Goal: Communication & Community: Ask a question

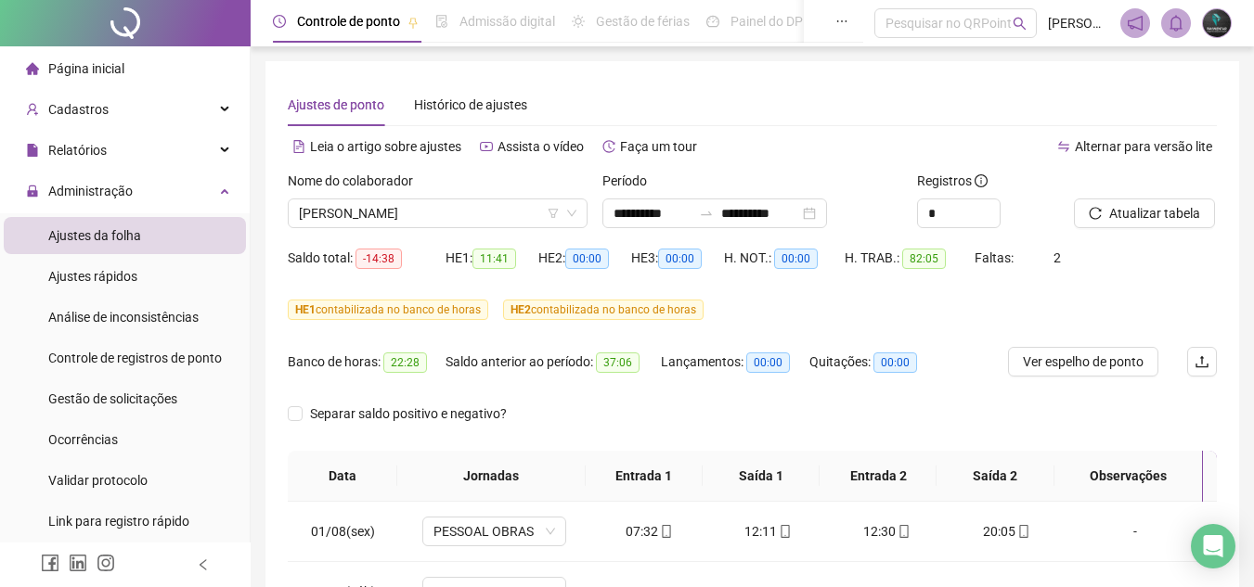
scroll to position [629, 0]
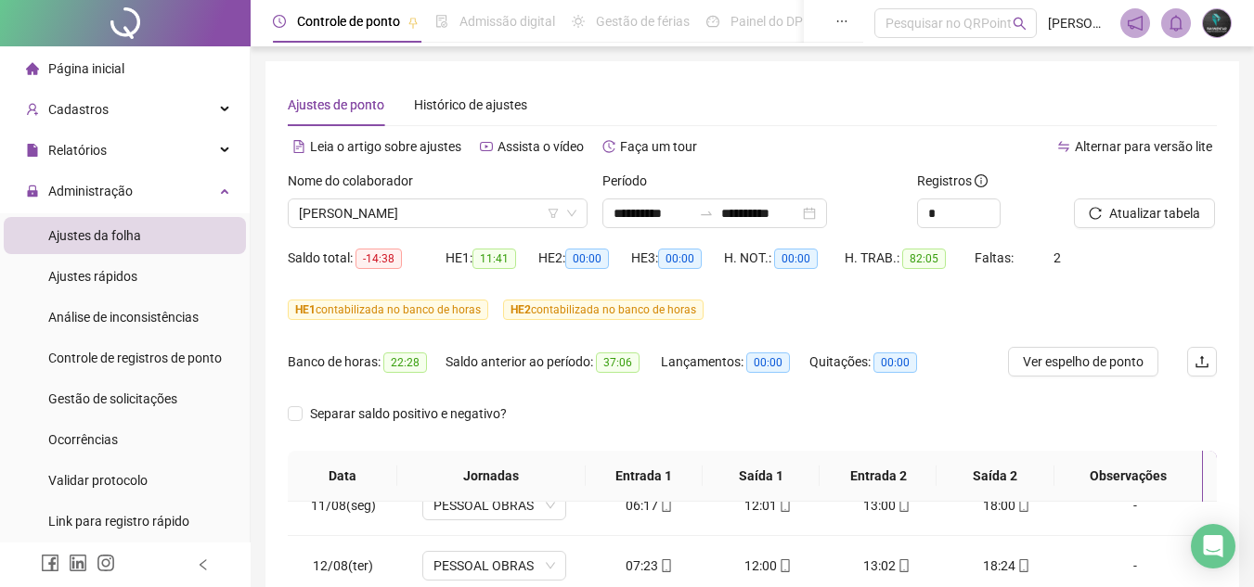
click at [185, 66] on li "Página inicial" at bounding box center [125, 68] width 242 height 37
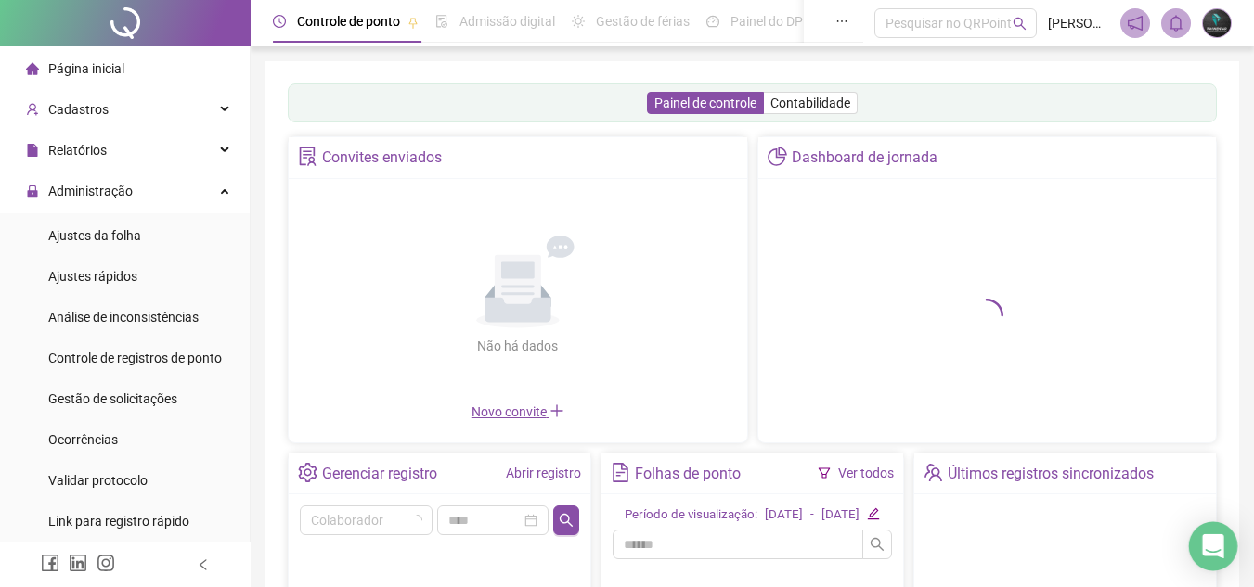
click at [1216, 545] on icon "Open Intercom Messenger" at bounding box center [1212, 546] width 21 height 24
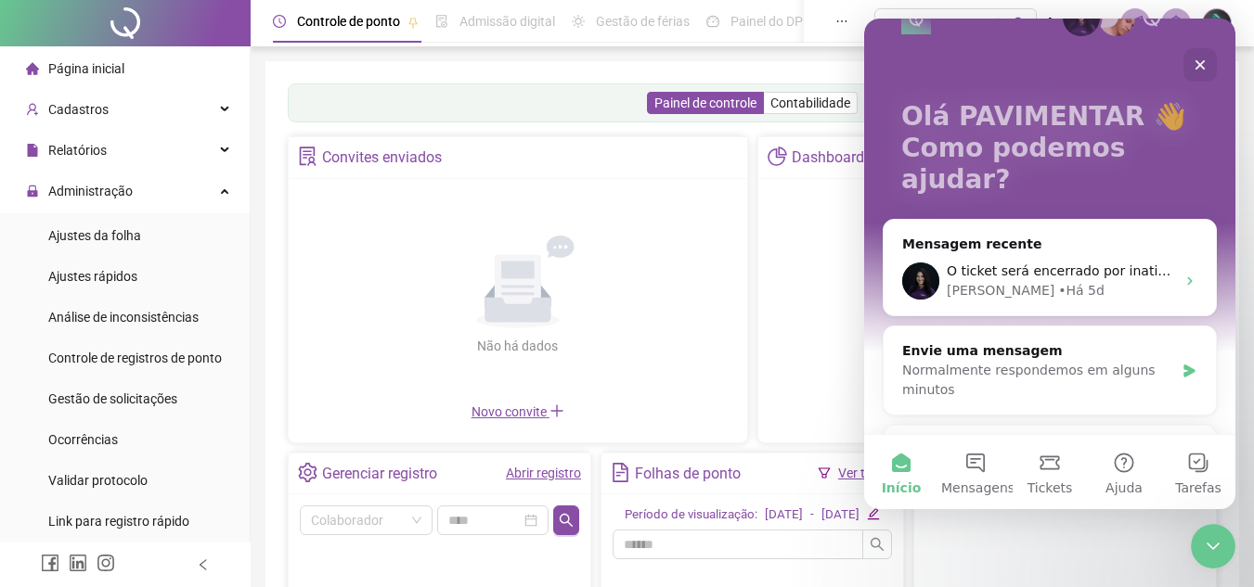
scroll to position [93, 0]
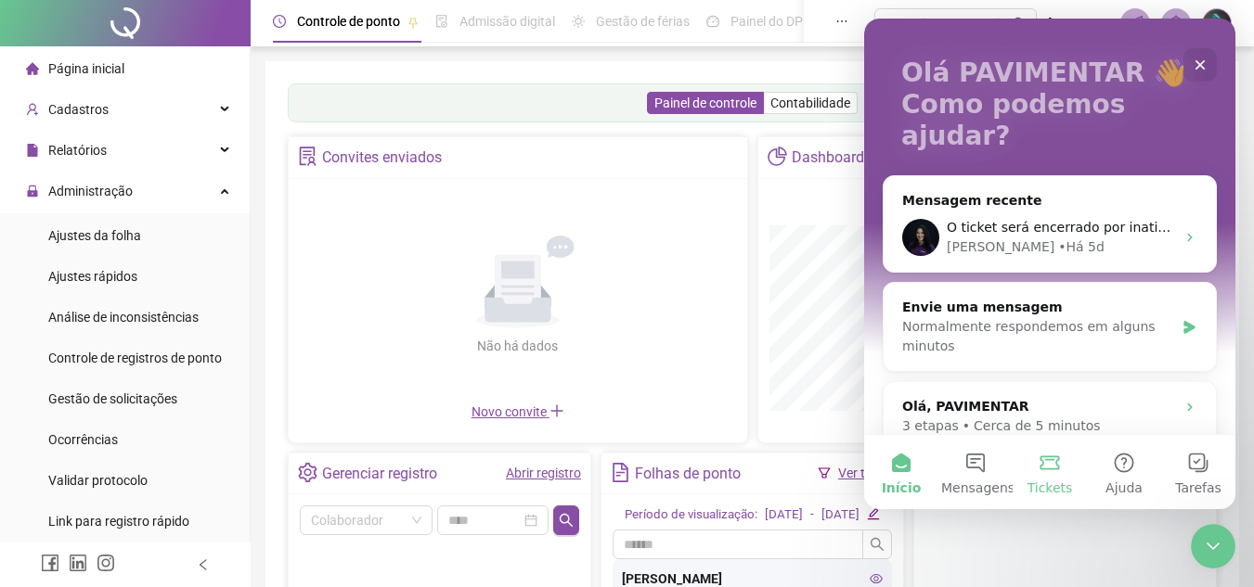
click at [1053, 475] on button "Tickets" at bounding box center [1049, 472] width 74 height 74
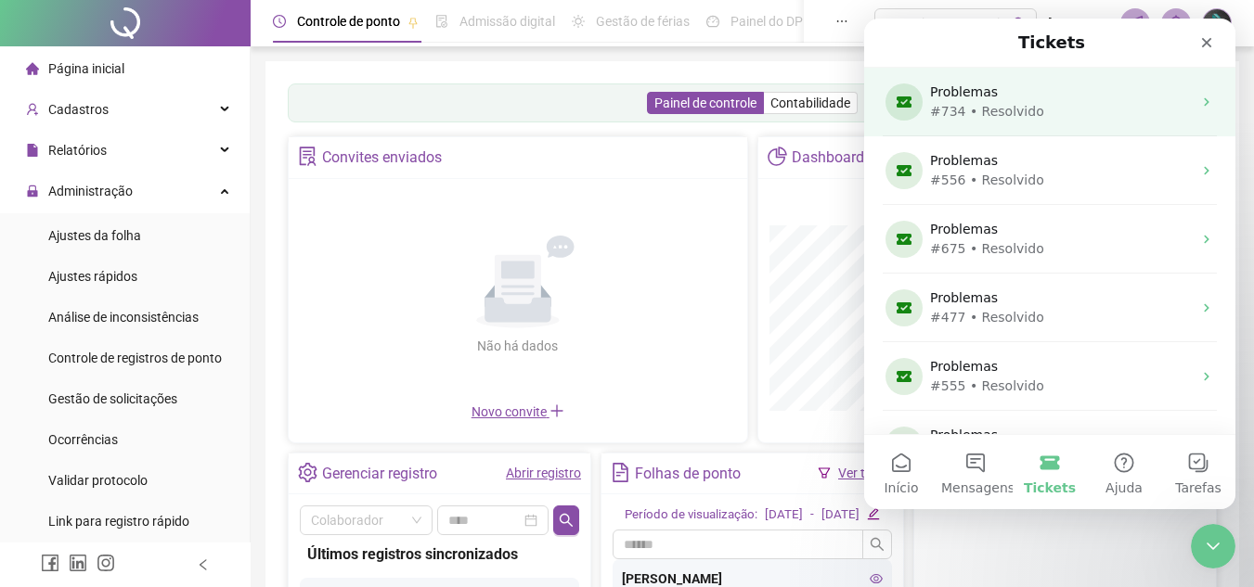
click at [1051, 115] on div "#734 • Resolvido" at bounding box center [1046, 111] width 232 height 19
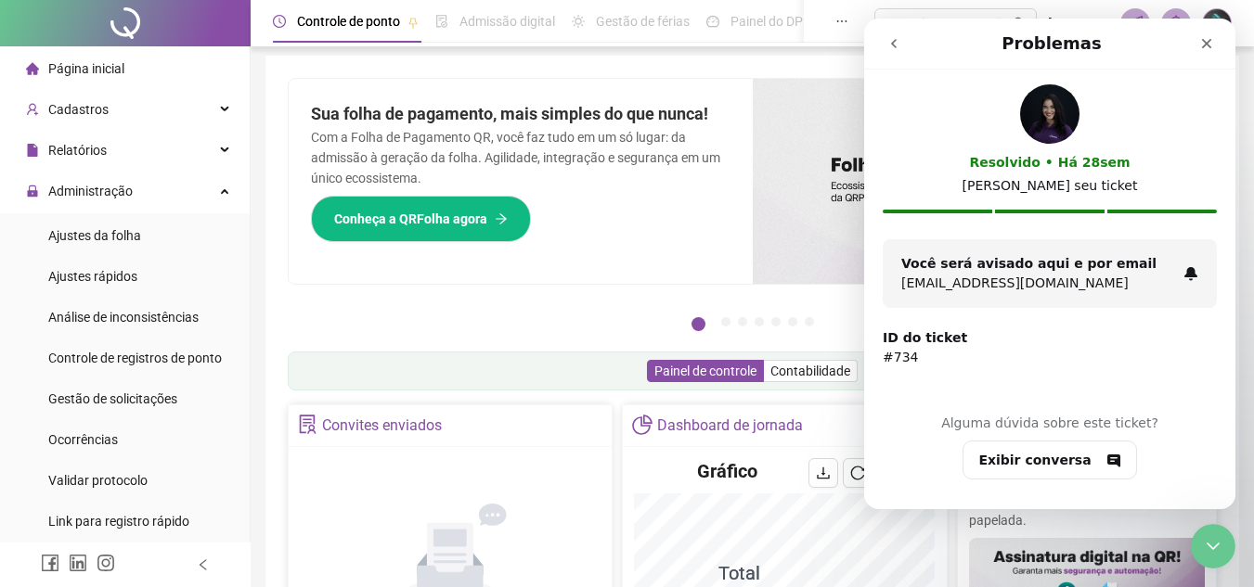
scroll to position [0, 0]
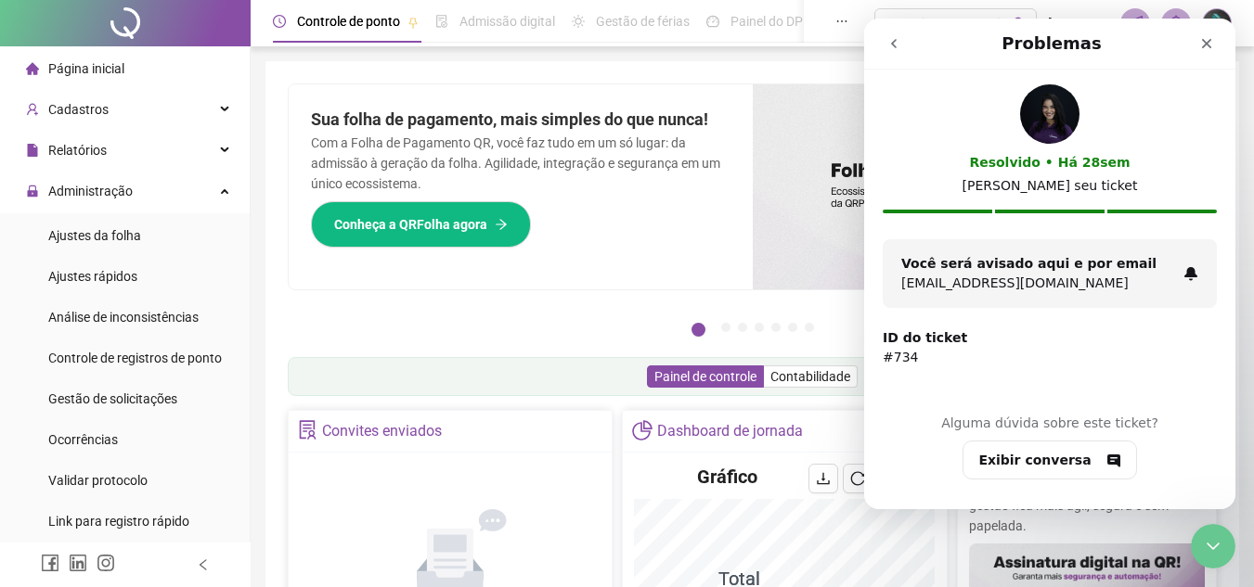
click at [1011, 268] on strong "Você será avisado aqui e por email" at bounding box center [1028, 263] width 255 height 15
click at [1050, 468] on button "Exibir conversa" at bounding box center [1049, 460] width 174 height 39
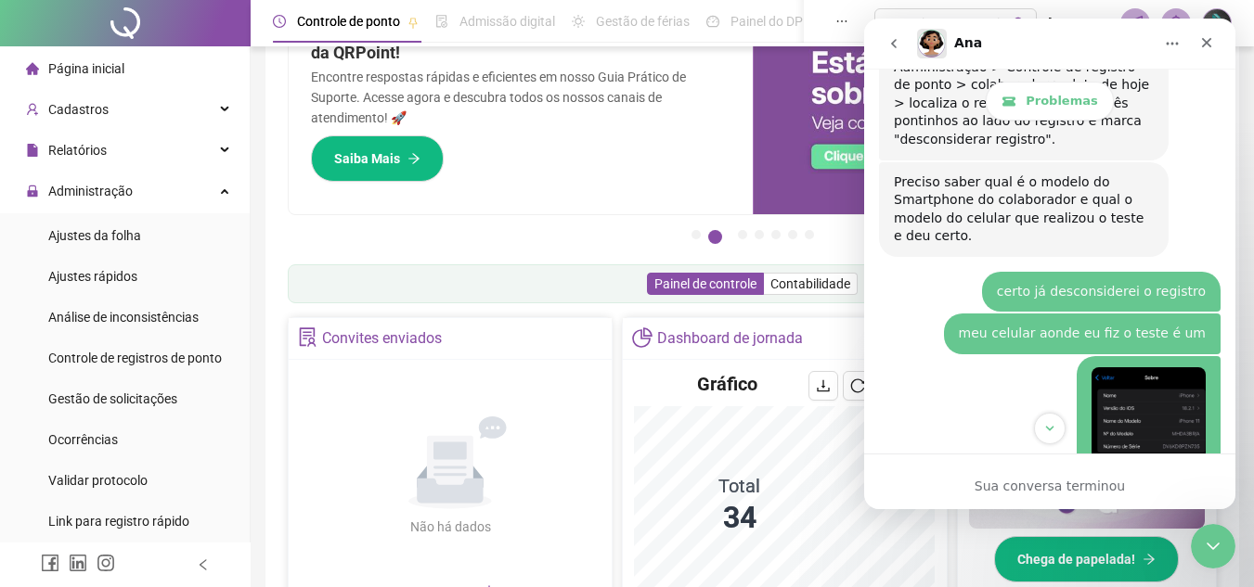
scroll to position [6319, 0]
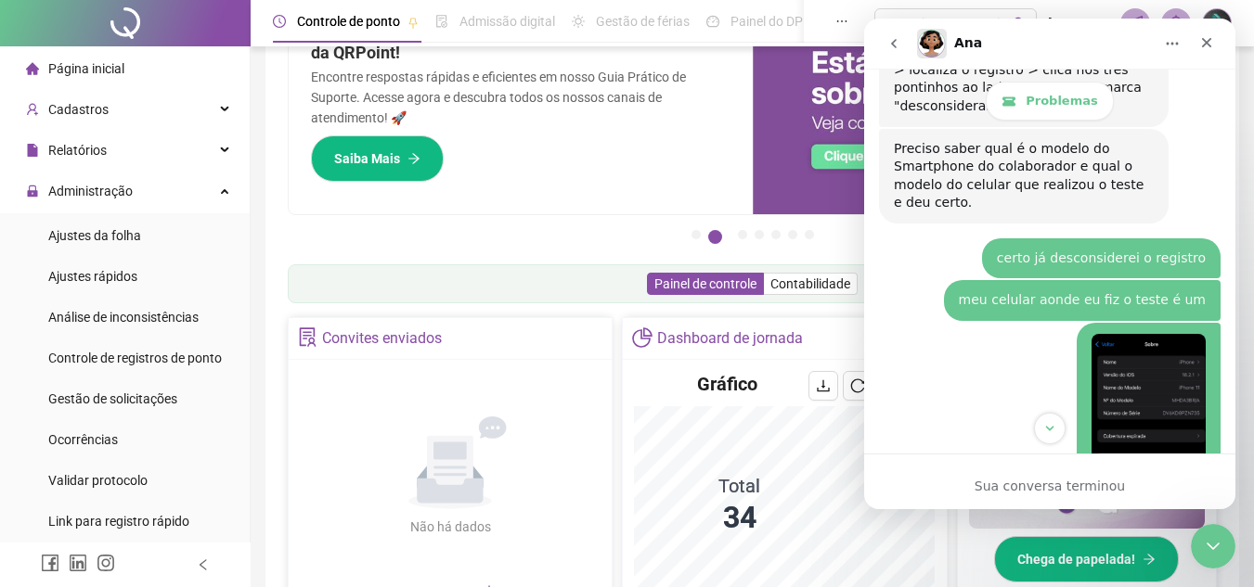
click at [1127, 334] on img "PAVIMENTAR diz…" at bounding box center [1148, 458] width 114 height 249
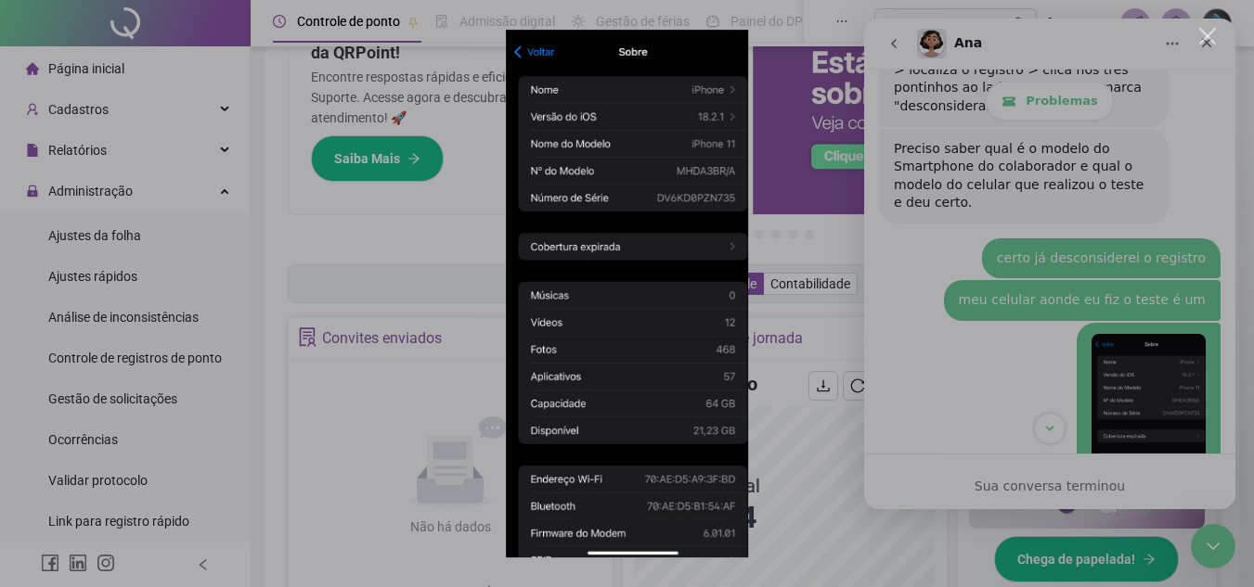
click at [1124, 199] on div "Messenger da Intercom" at bounding box center [627, 293] width 1254 height 587
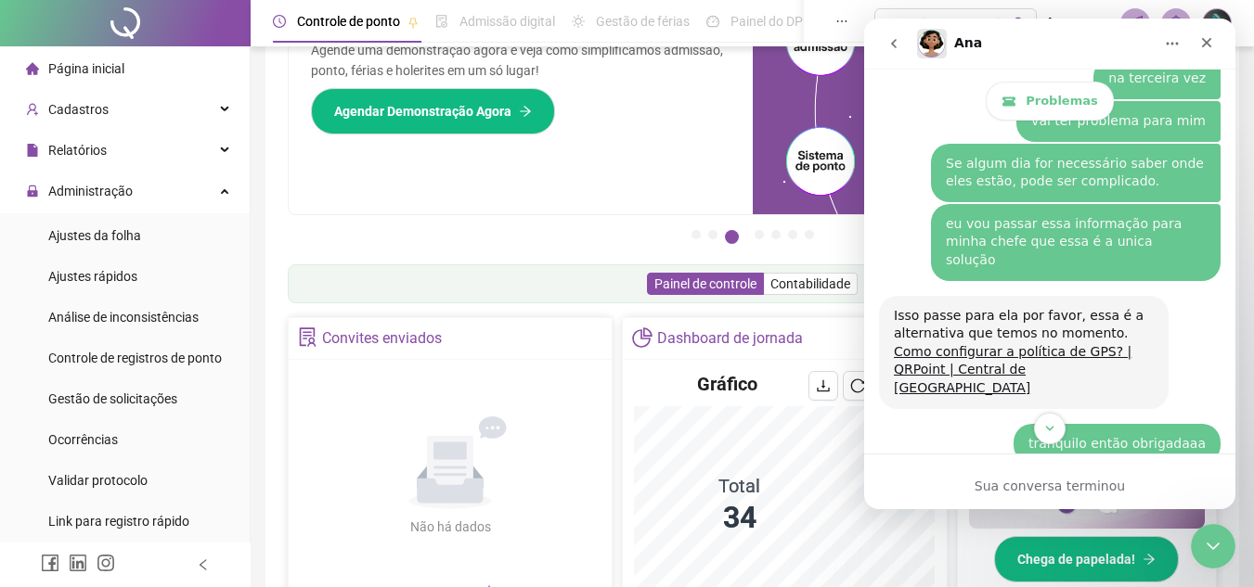
scroll to position [9455, 0]
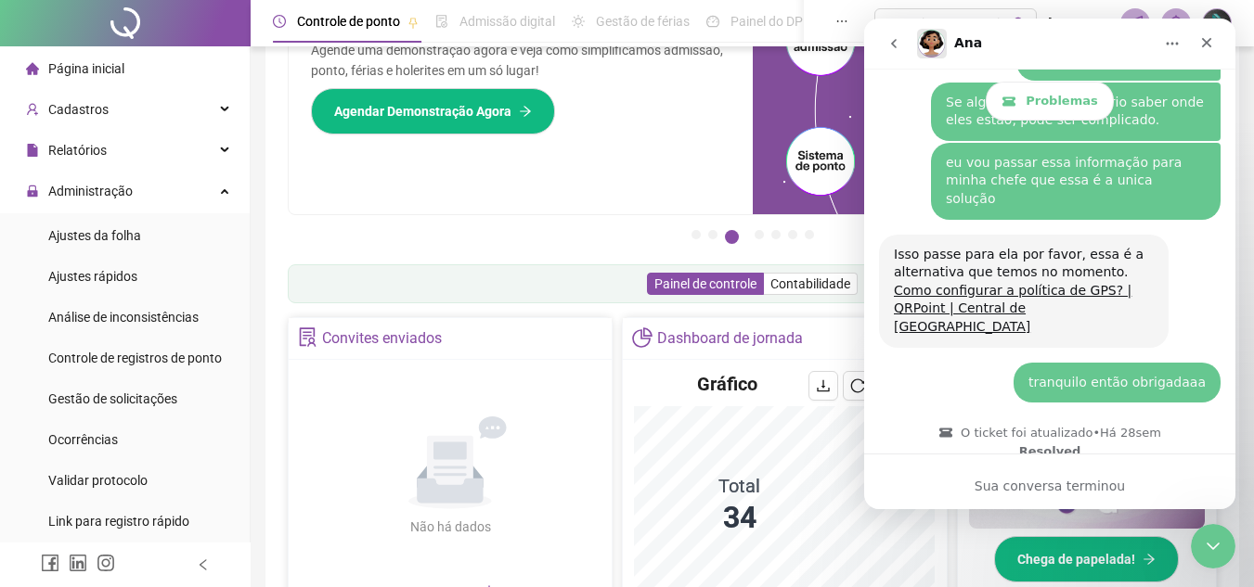
click at [894, 35] on button "go back" at bounding box center [893, 43] width 35 height 35
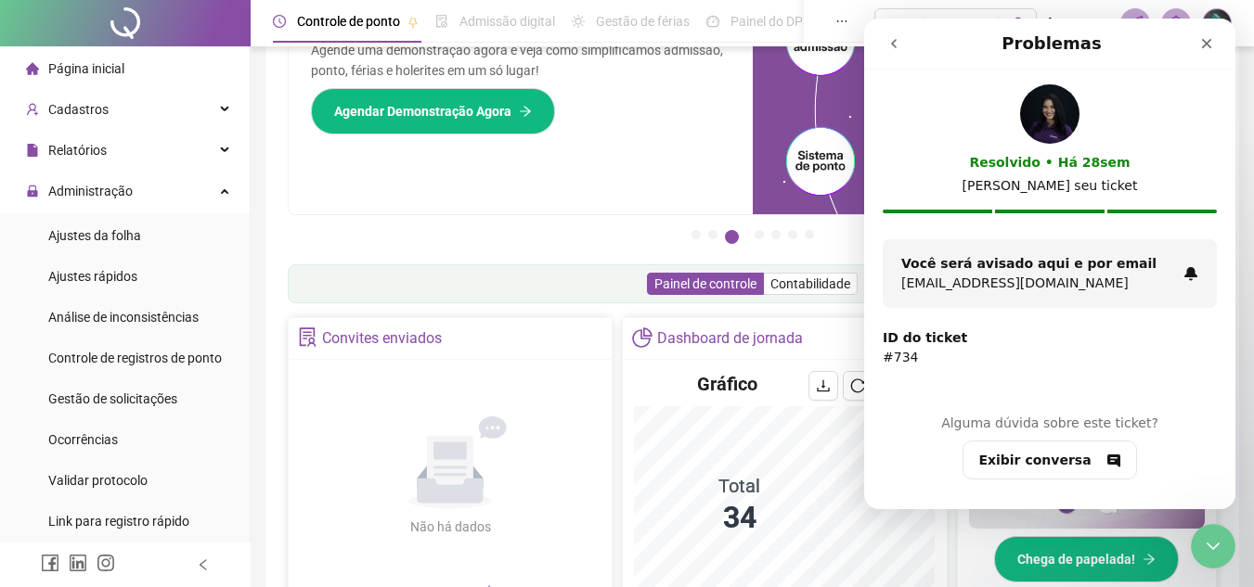
scroll to position [0, 0]
click at [892, 38] on icon "go back" at bounding box center [893, 43] width 15 height 15
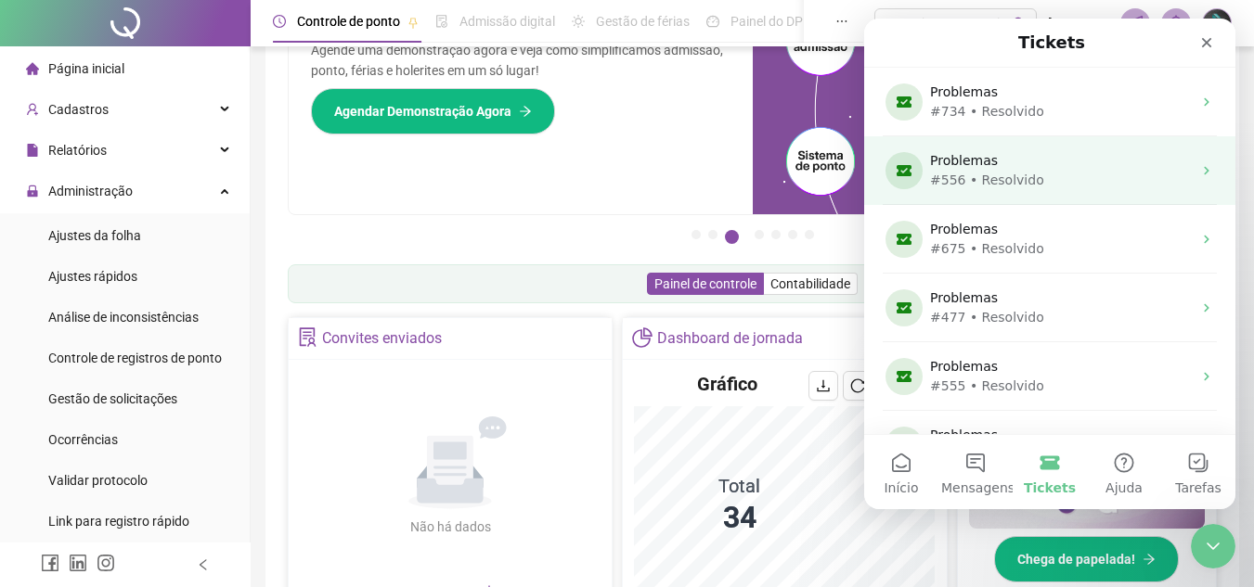
click at [1034, 176] on div "#556 • Resolvido" at bounding box center [1046, 180] width 232 height 19
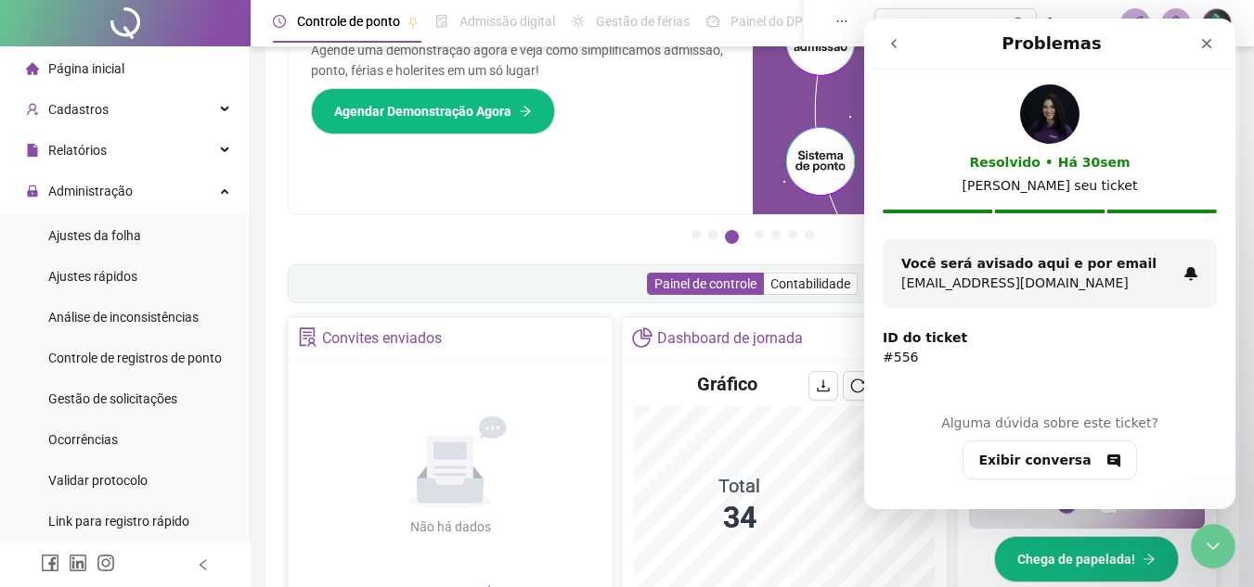
click at [899, 39] on icon "go back" at bounding box center [893, 43] width 15 height 15
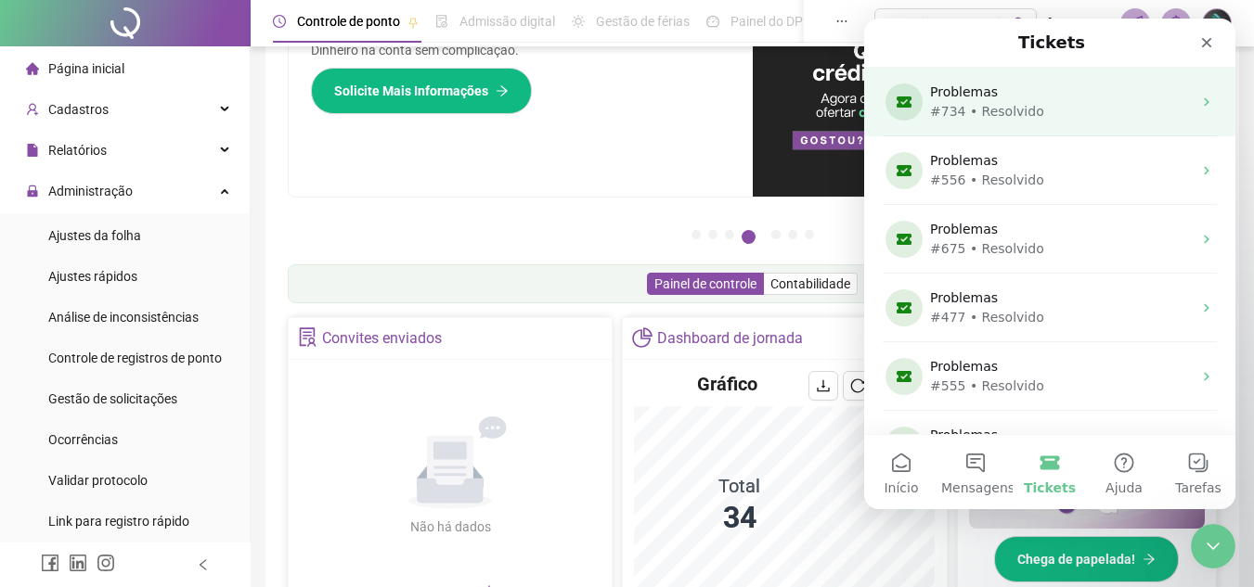
click at [1029, 114] on div "#734 • Resolvido" at bounding box center [1046, 111] width 232 height 19
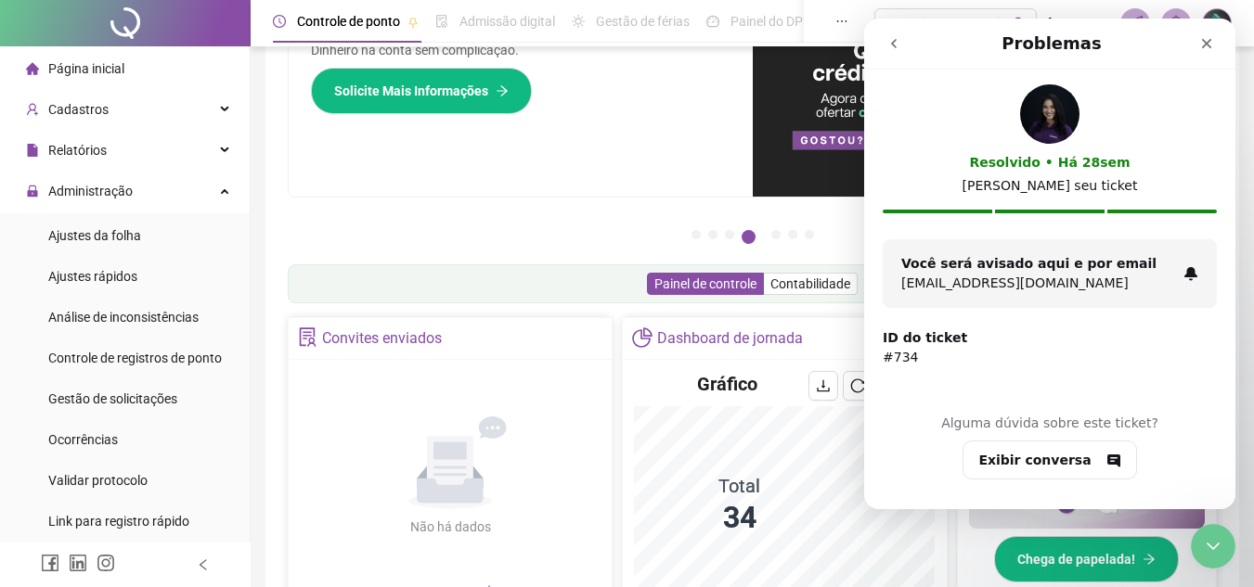
click at [876, 40] on button "go back" at bounding box center [893, 43] width 35 height 35
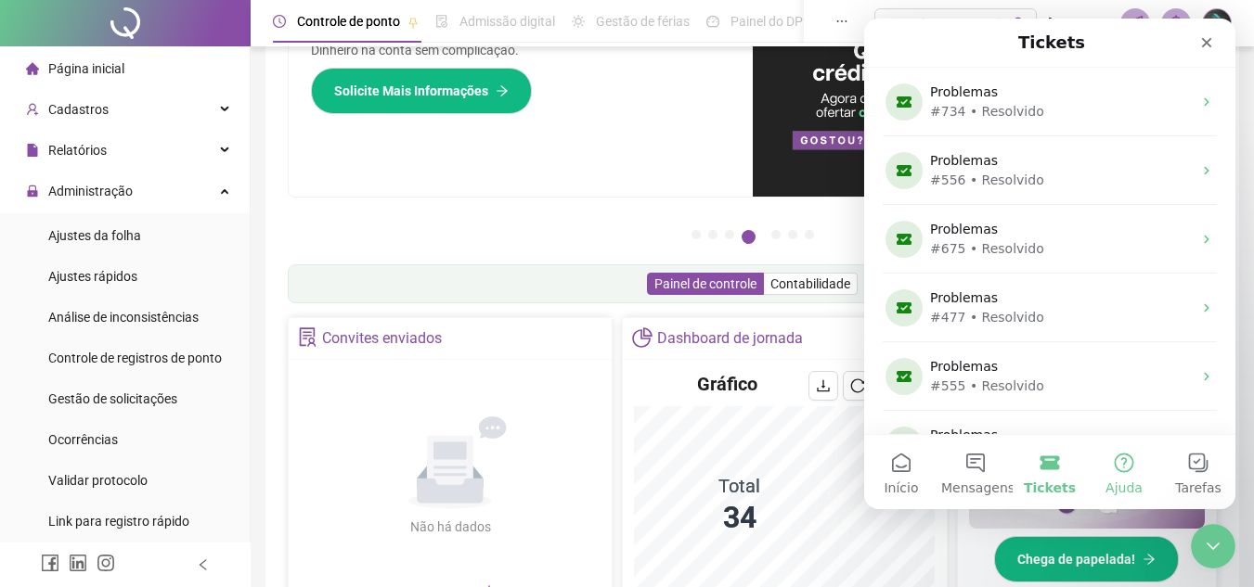
click at [1113, 467] on button "Ajuda" at bounding box center [1124, 472] width 74 height 74
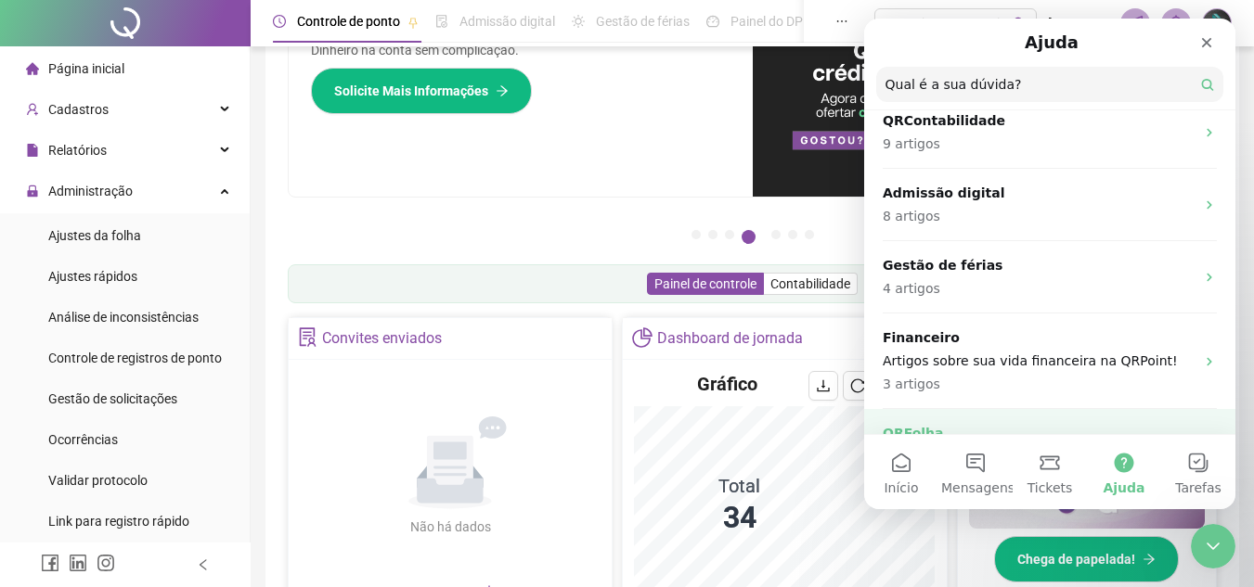
scroll to position [720, 0]
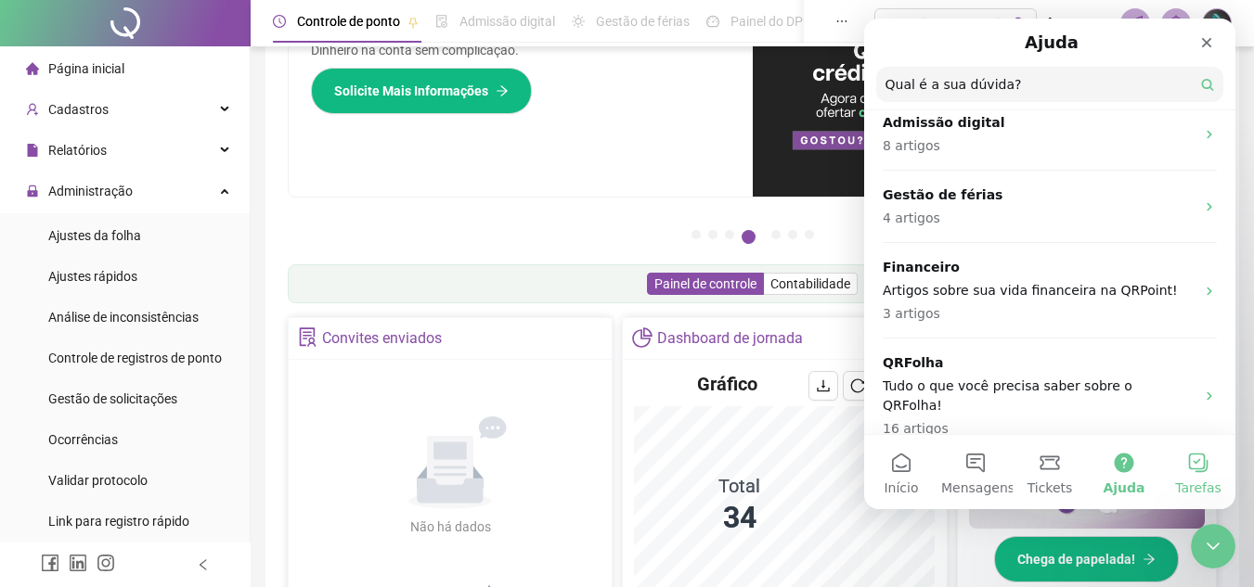
click at [1185, 482] on span "Tarefas" at bounding box center [1198, 488] width 46 height 13
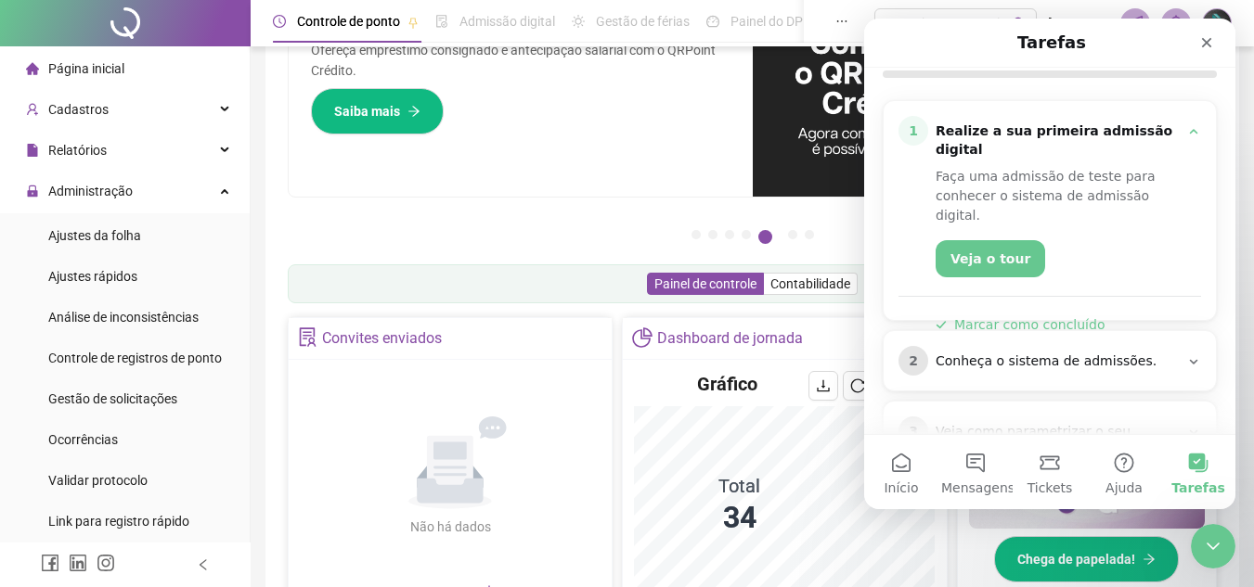
scroll to position [254, 0]
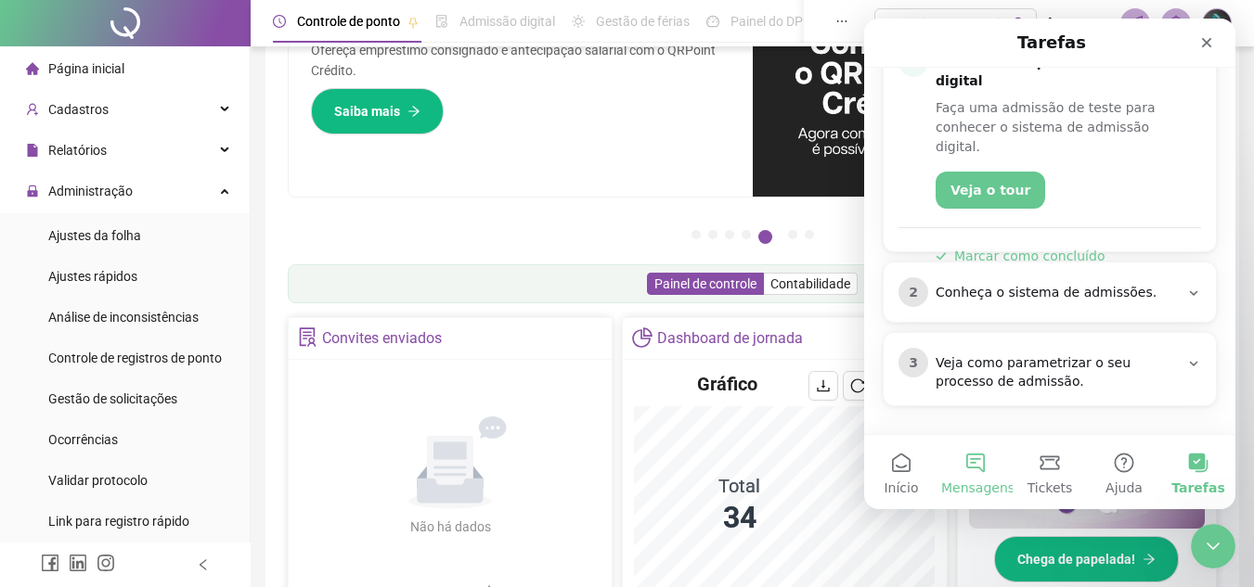
click at [966, 487] on span "Mensagens" at bounding box center [977, 488] width 73 height 13
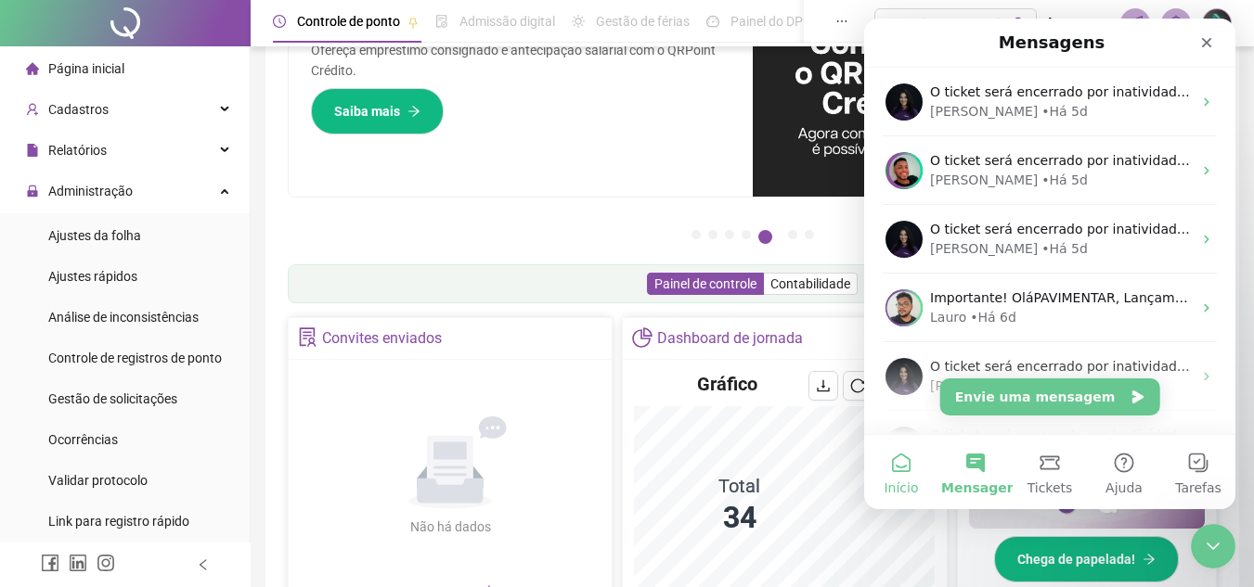
click at [913, 493] on span "Início" at bounding box center [900, 488] width 34 height 13
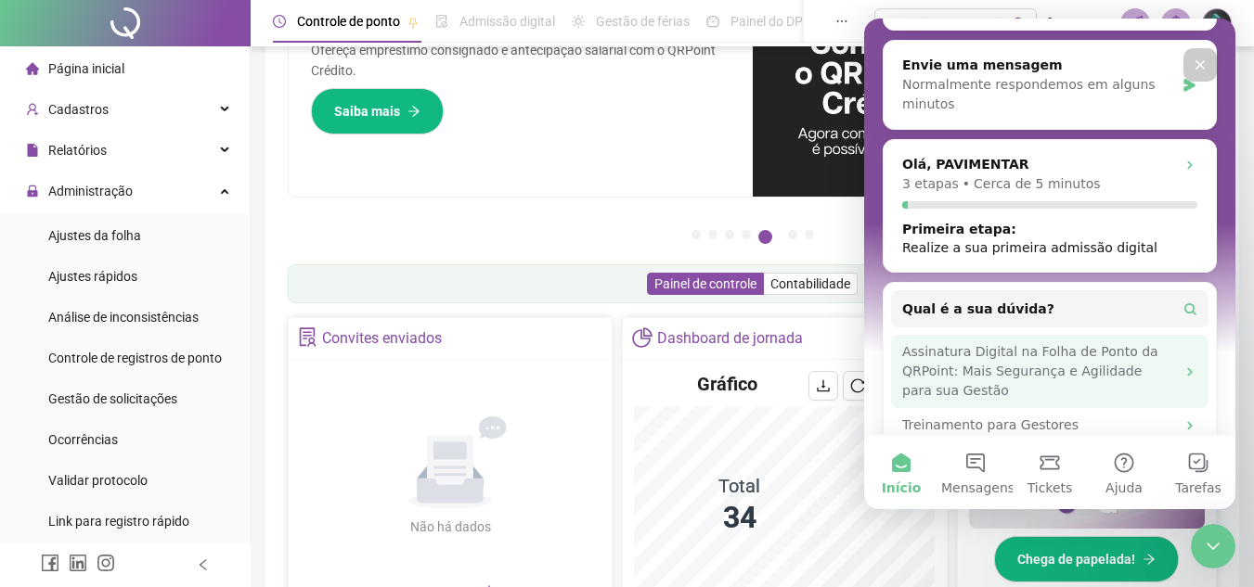
scroll to position [398, 0]
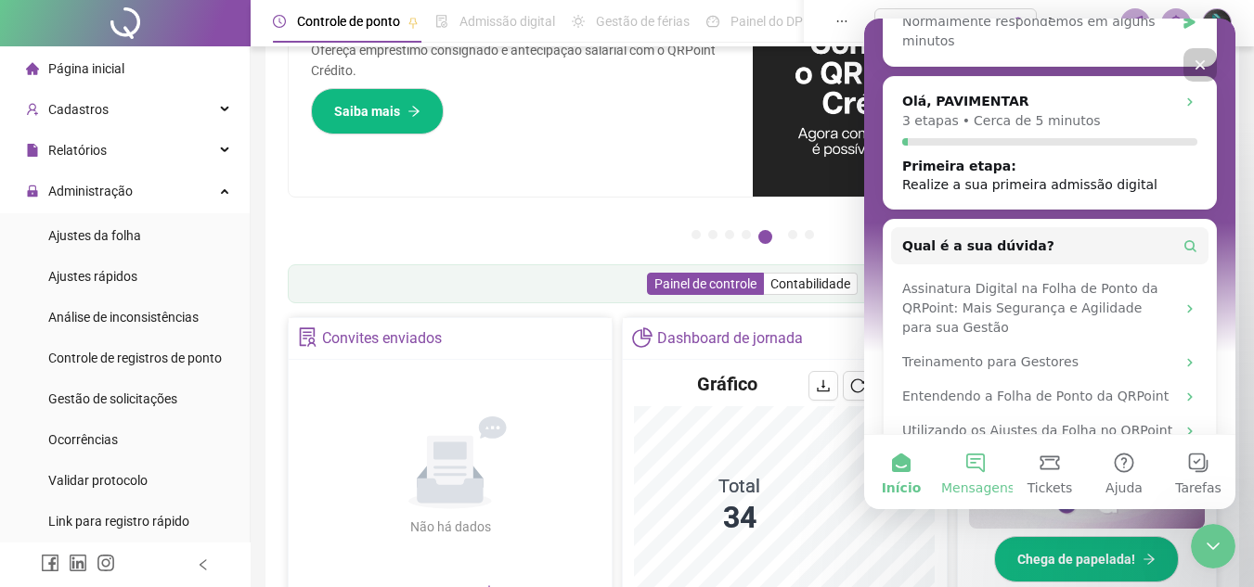
click at [948, 466] on button "Mensagens" at bounding box center [975, 472] width 74 height 74
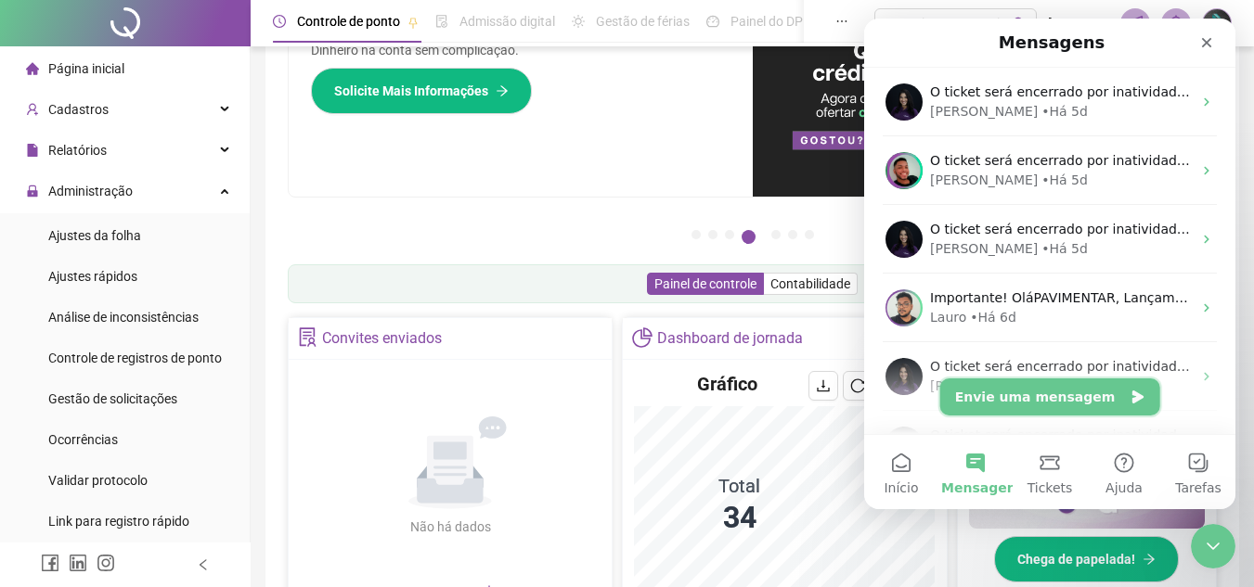
click at [1008, 399] on button "Envie uma mensagem" at bounding box center [1050, 397] width 220 height 37
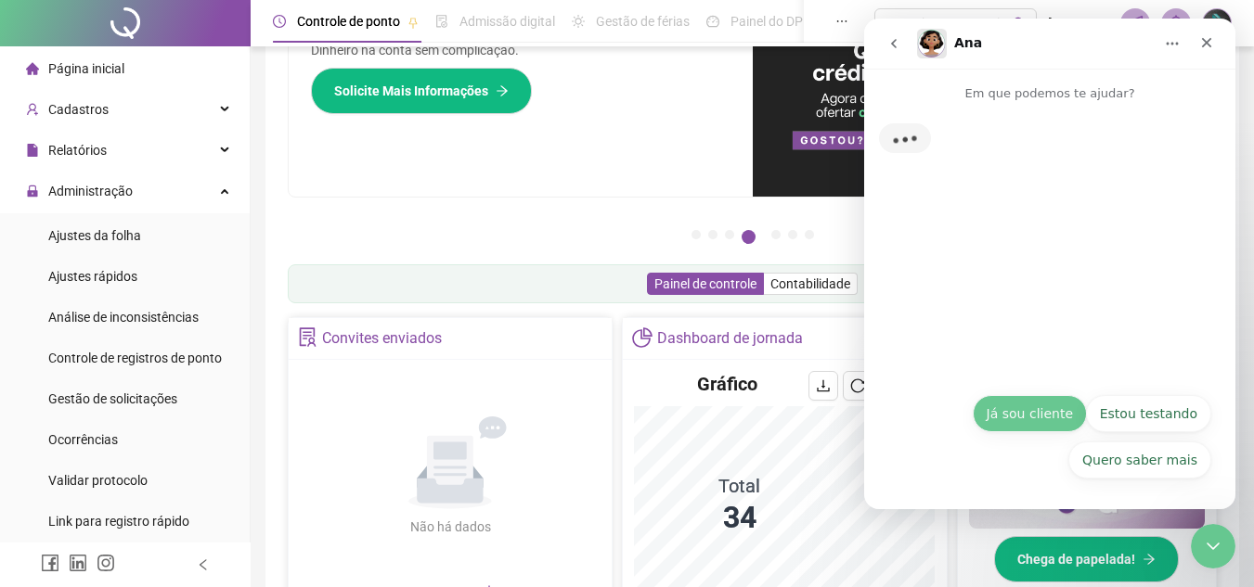
click at [1024, 414] on button "Já sou cliente" at bounding box center [1029, 413] width 114 height 37
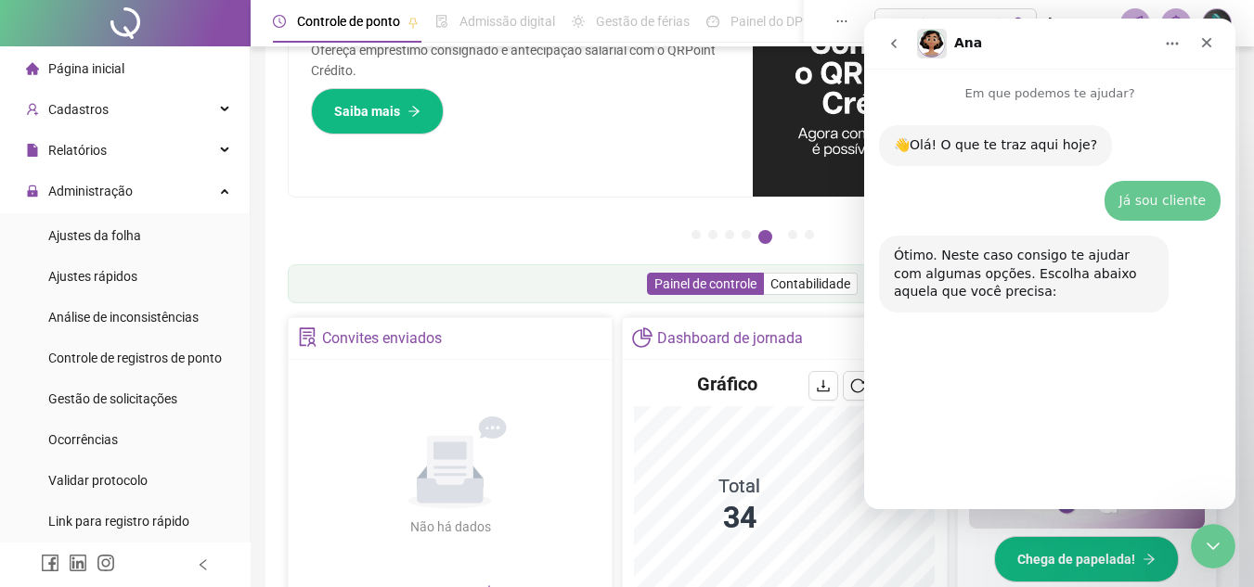
scroll to position [45, 0]
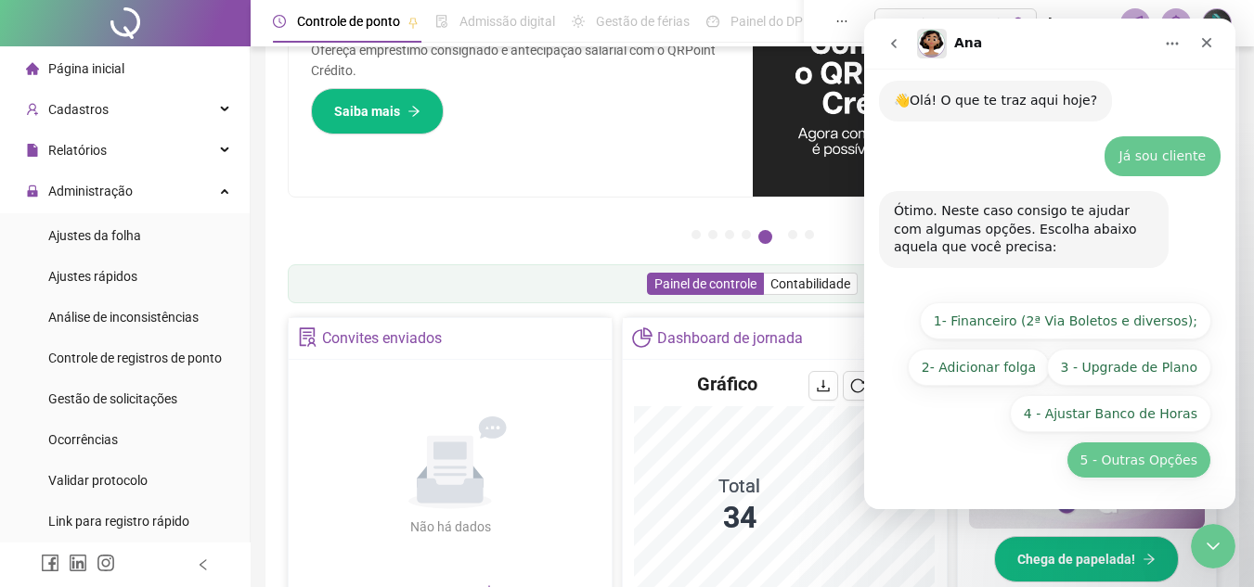
click at [1104, 459] on button "5 - Outras Opções" at bounding box center [1138, 460] width 145 height 37
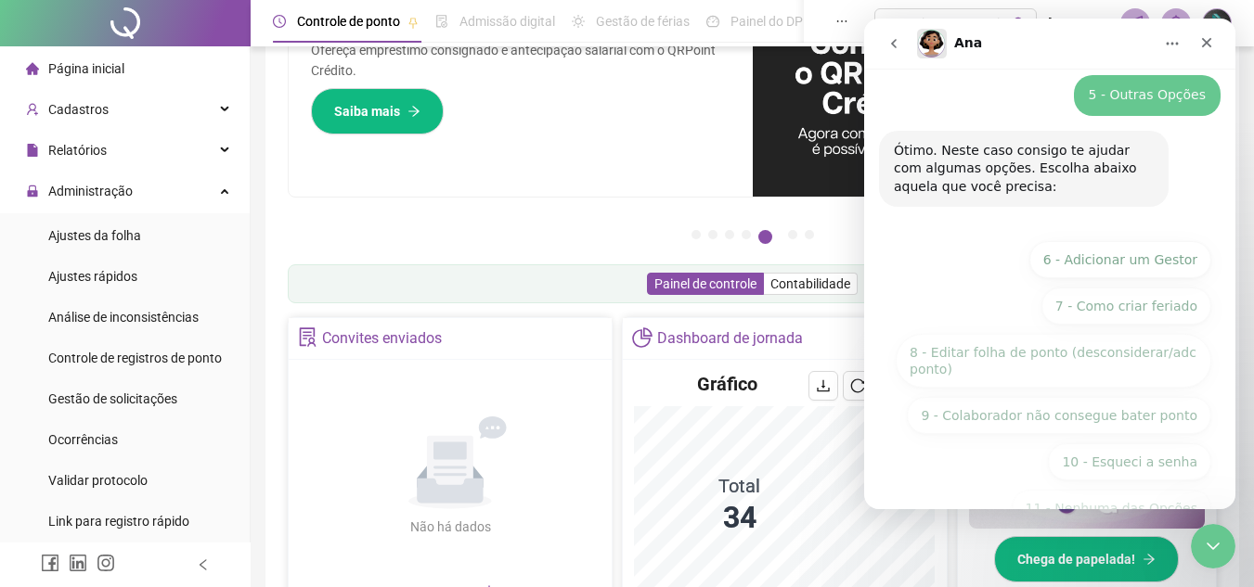
scroll to position [301, 0]
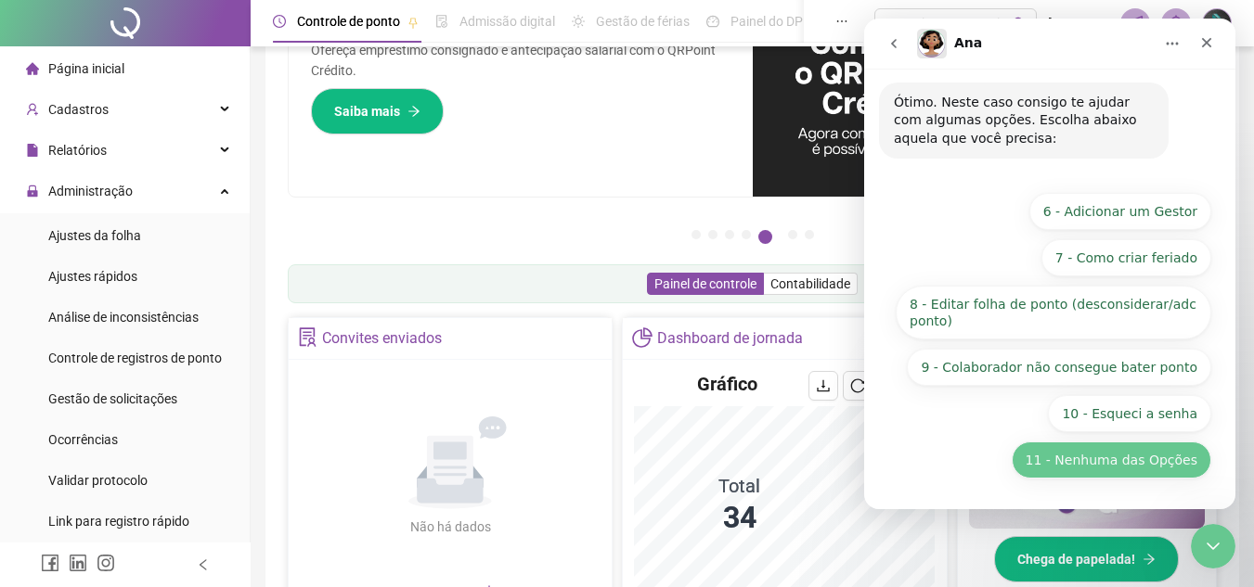
click at [1110, 465] on button "11 - Nenhuma das Opções" at bounding box center [1111, 460] width 200 height 37
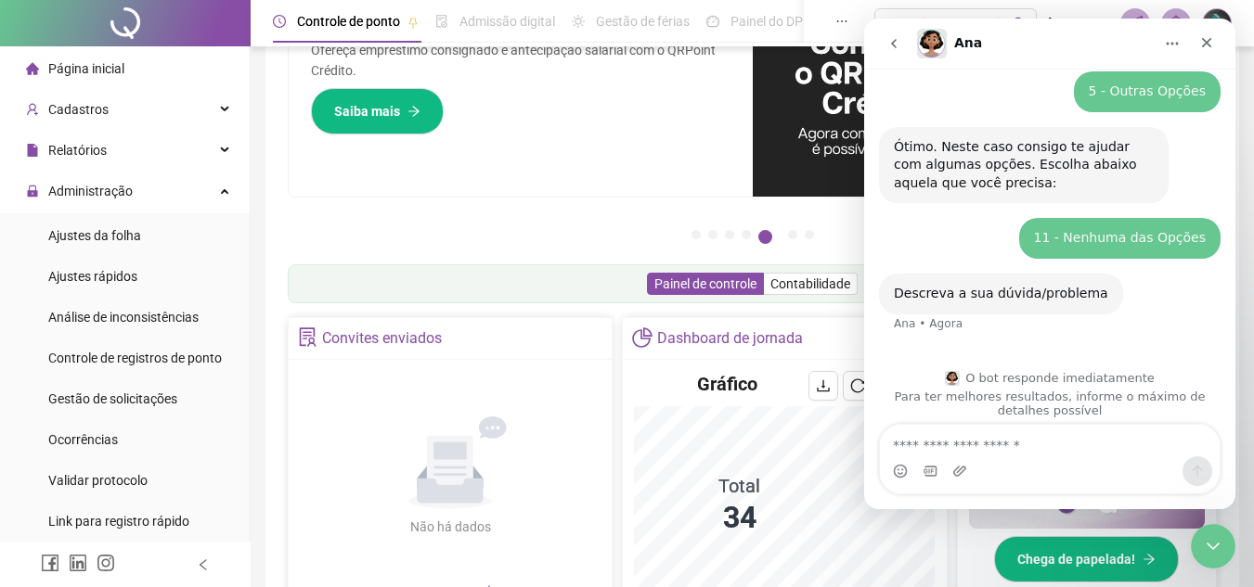
scroll to position [268, 0]
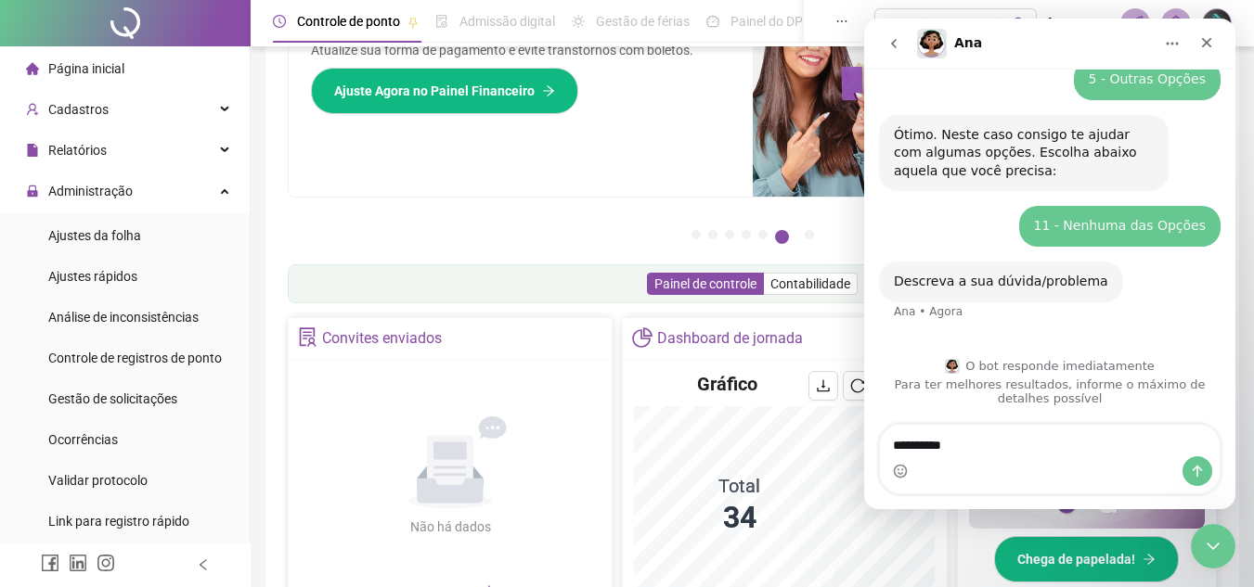
type textarea "**********"
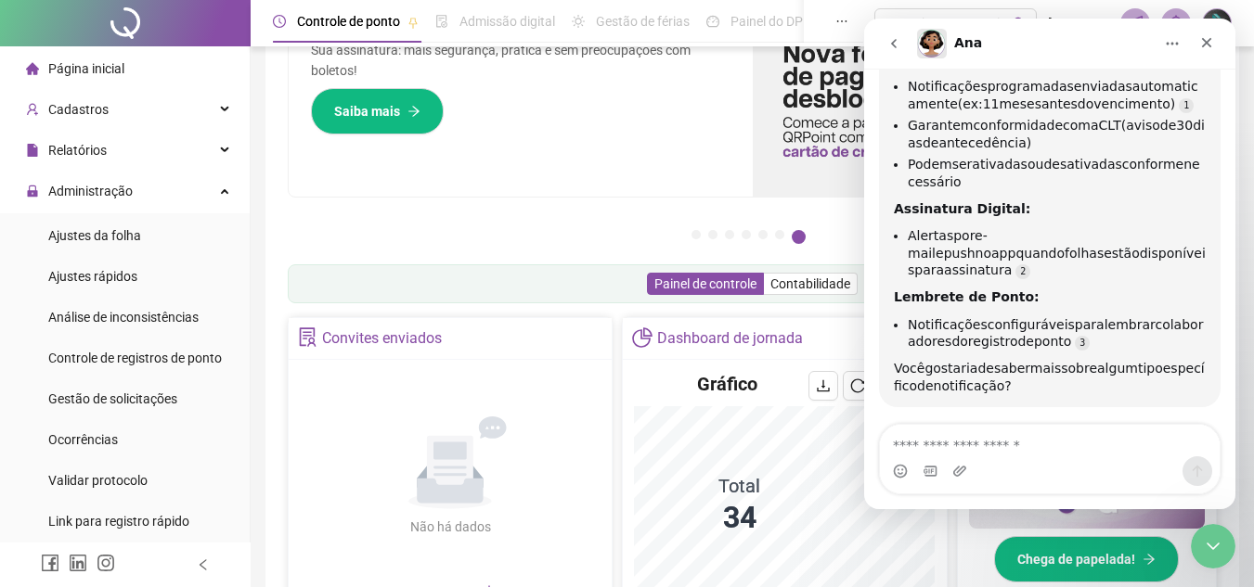
scroll to position [650, 0]
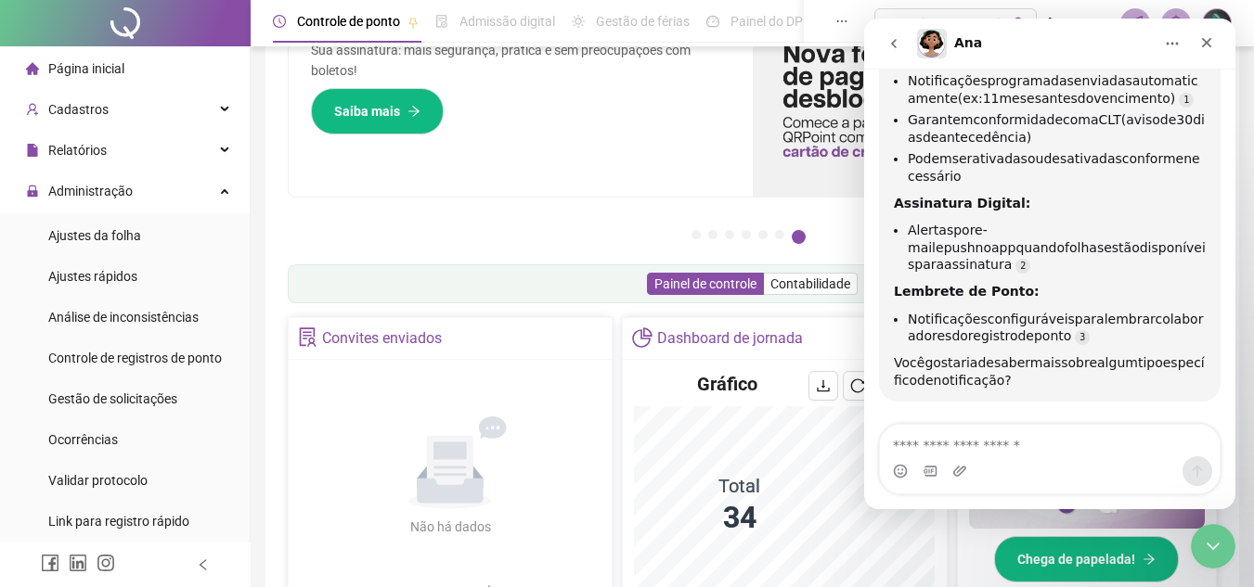
click at [946, 442] on textarea "Envie uma mensagem..." at bounding box center [1050, 441] width 340 height 32
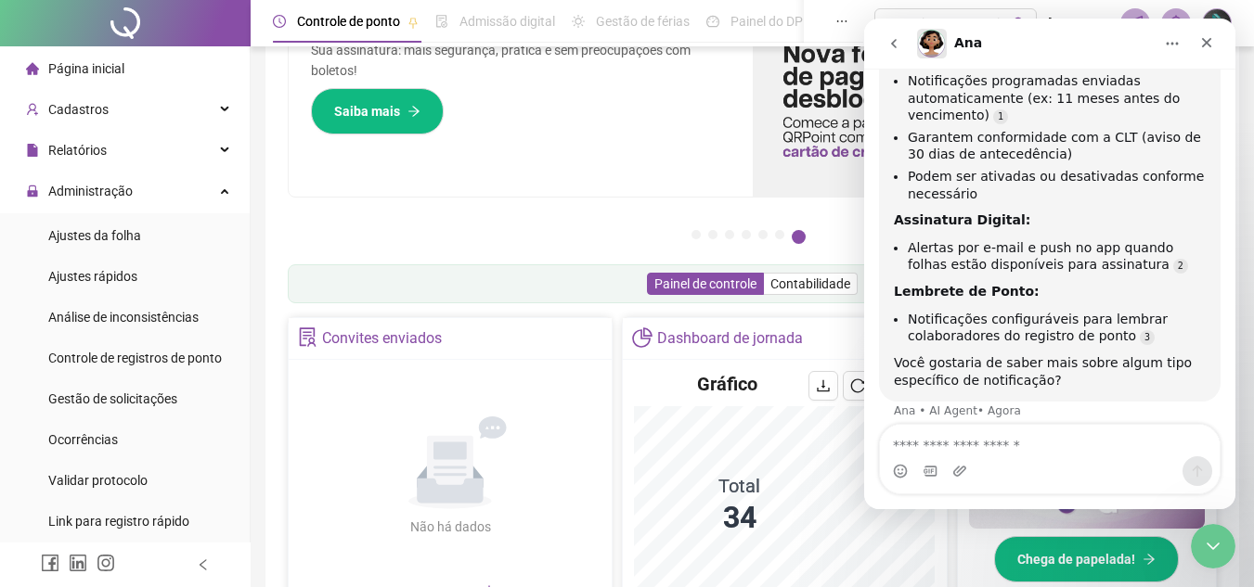
scroll to position [668, 0]
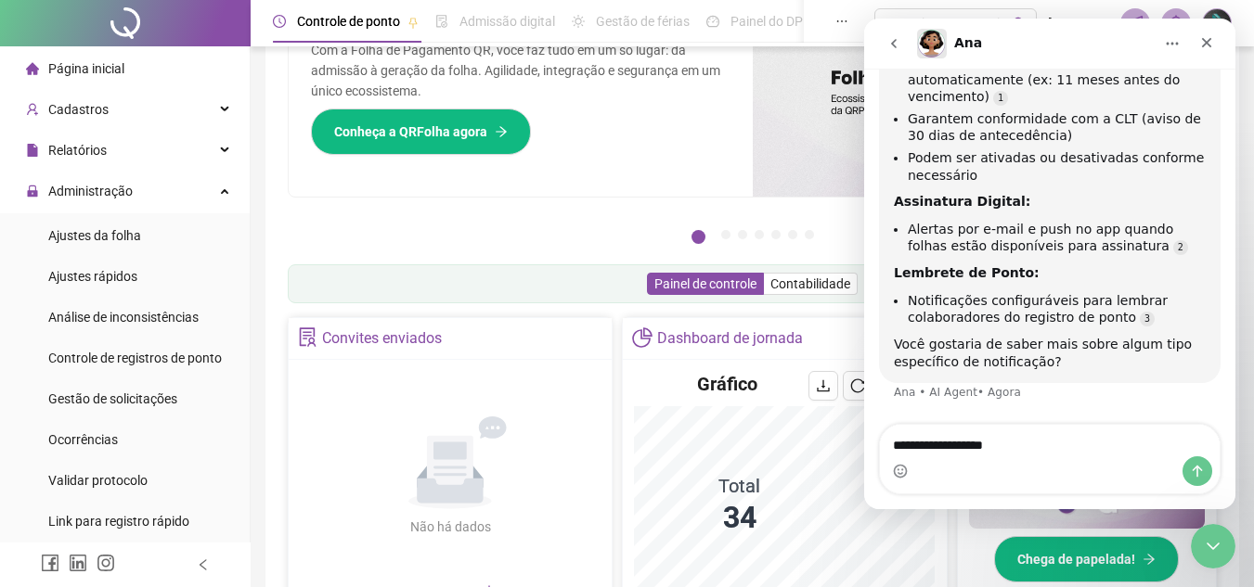
type textarea "**********"
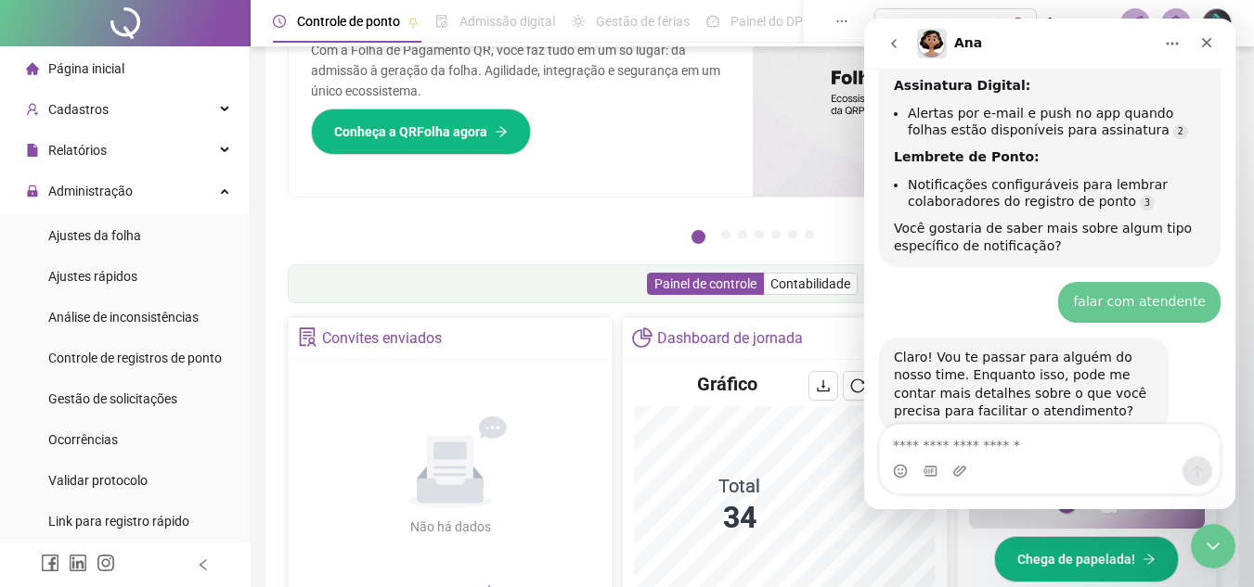
scroll to position [833, 0]
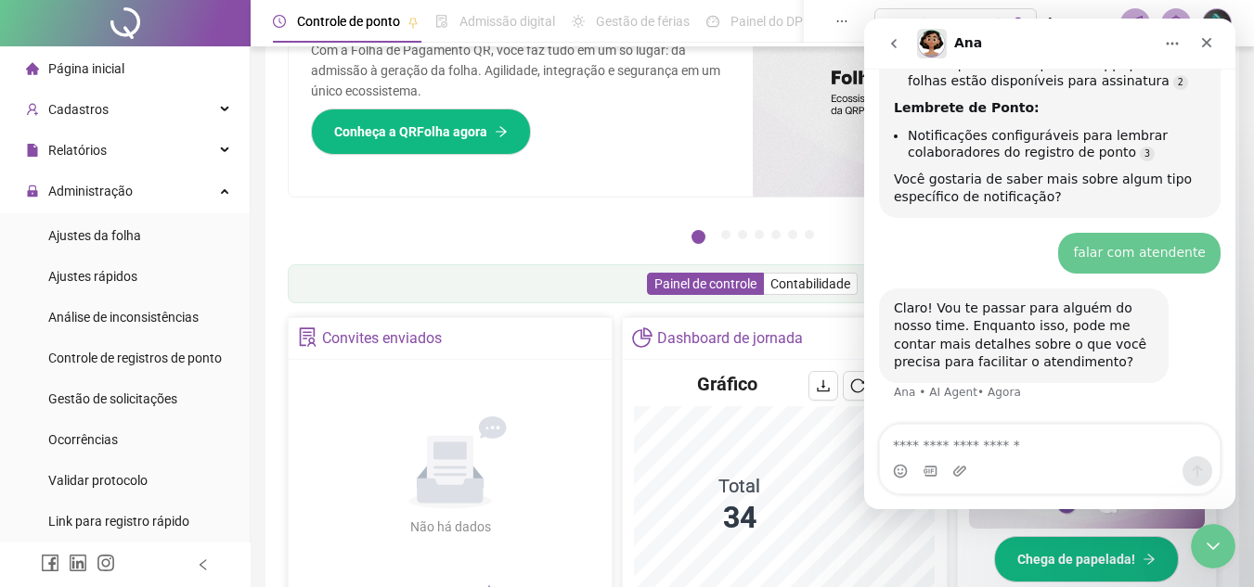
click at [1047, 438] on textarea "Envie uma mensagem..." at bounding box center [1050, 441] width 340 height 32
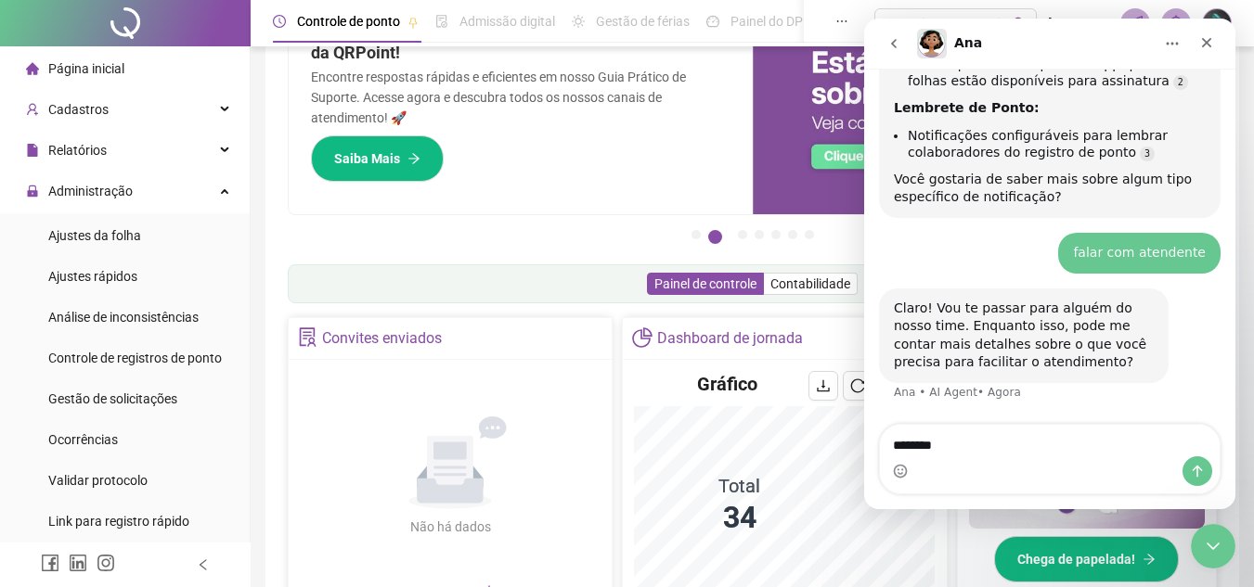
type textarea "*********"
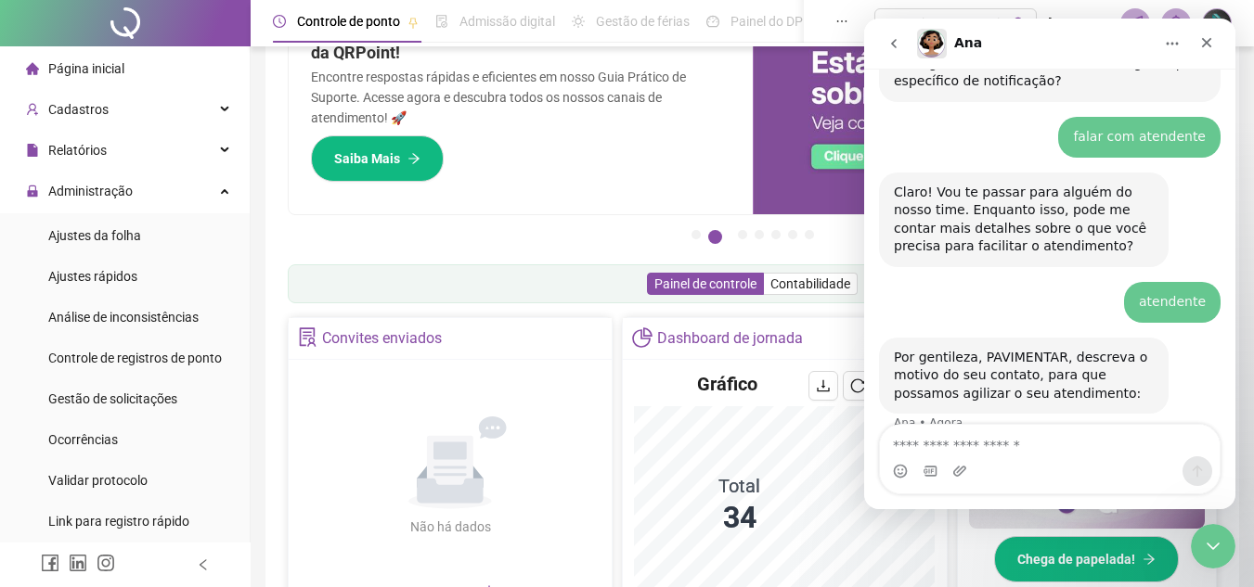
scroll to position [980, 0]
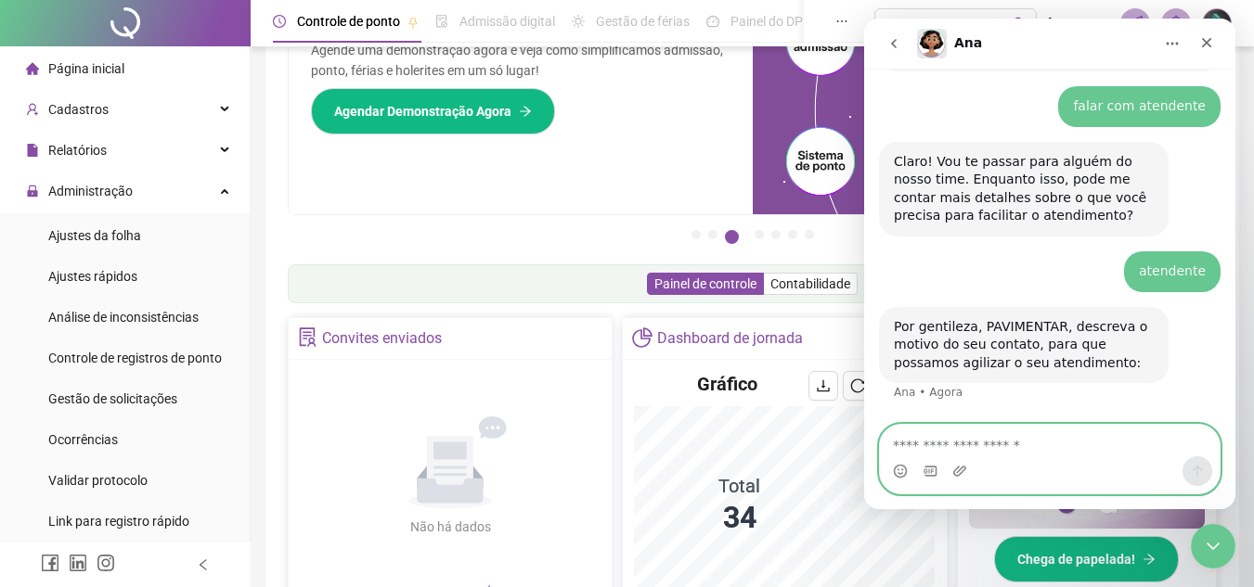
click at [972, 440] on textarea "Envie uma mensagem..." at bounding box center [1050, 441] width 340 height 32
type textarea "**********"
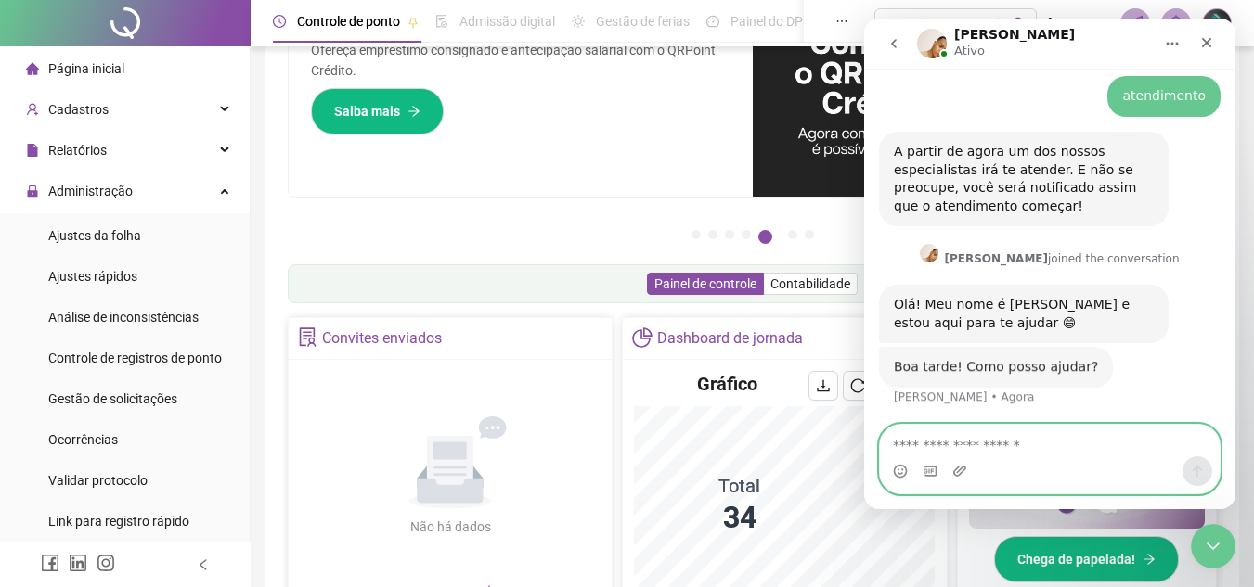
scroll to position [1304, 0]
click at [942, 450] on textarea "Envie uma mensagem..." at bounding box center [1050, 441] width 340 height 32
type textarea "**********"
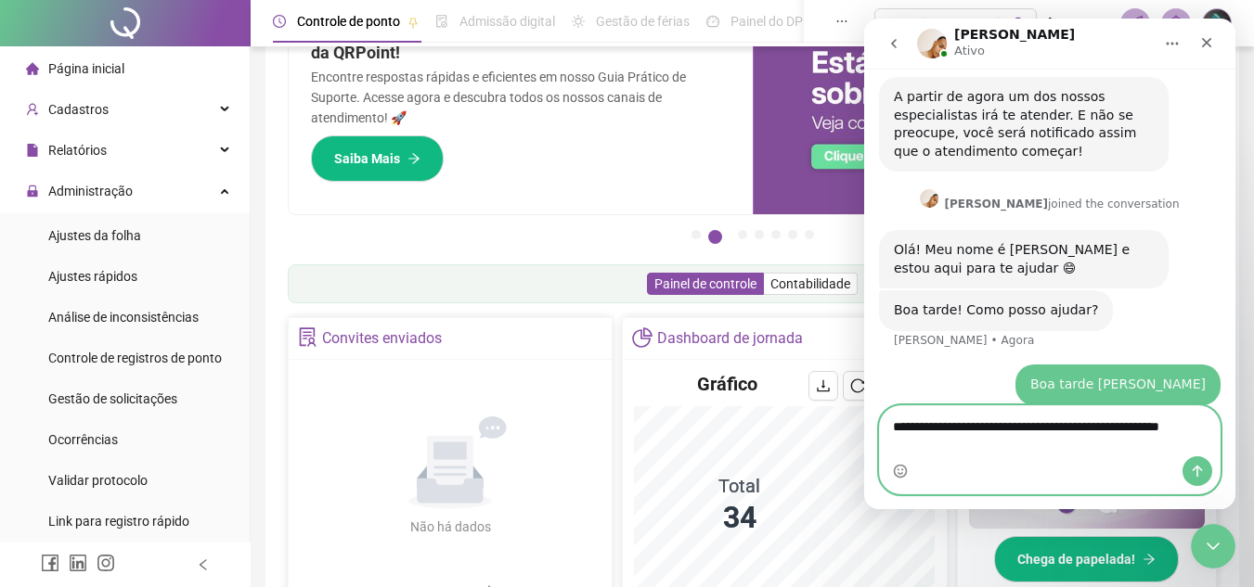
scroll to position [1378, 0]
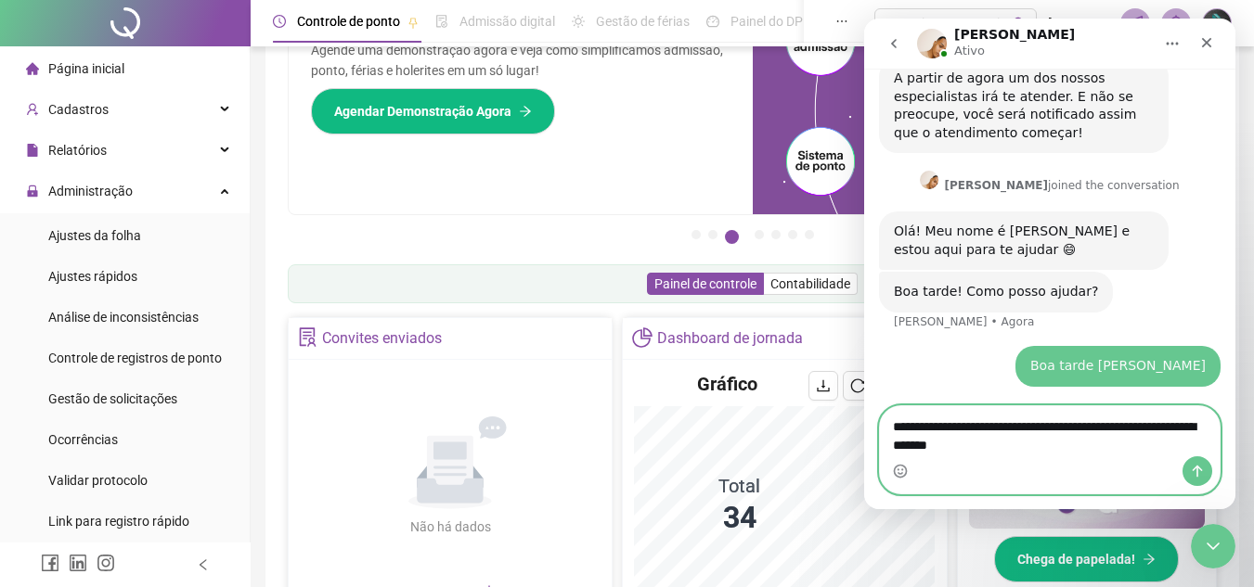
type textarea "**********"
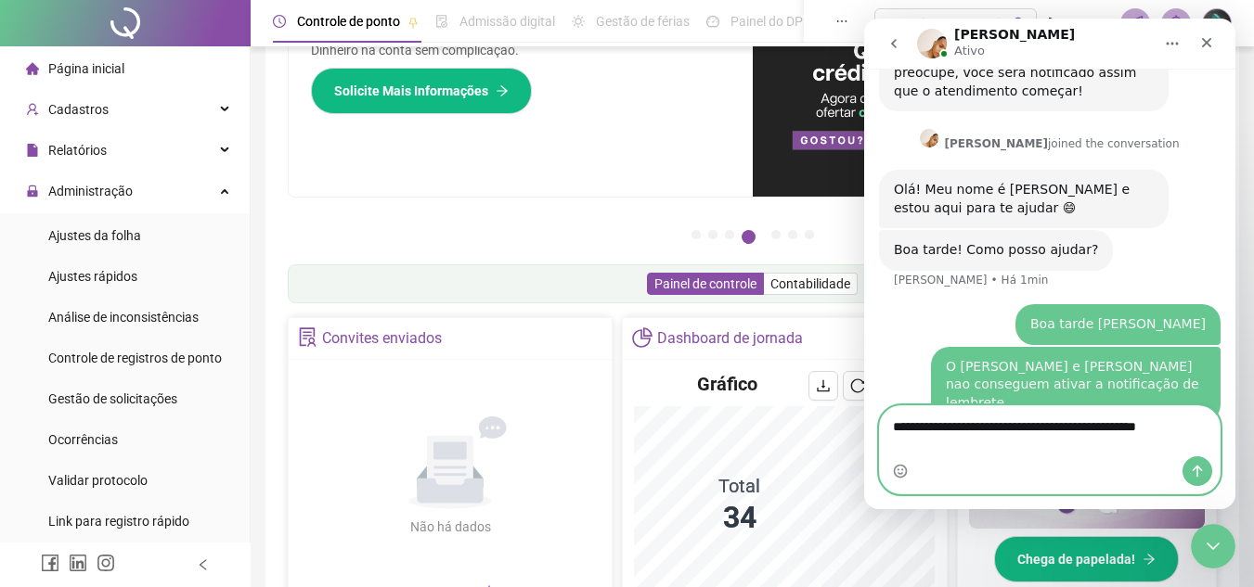
scroll to position [1438, 0]
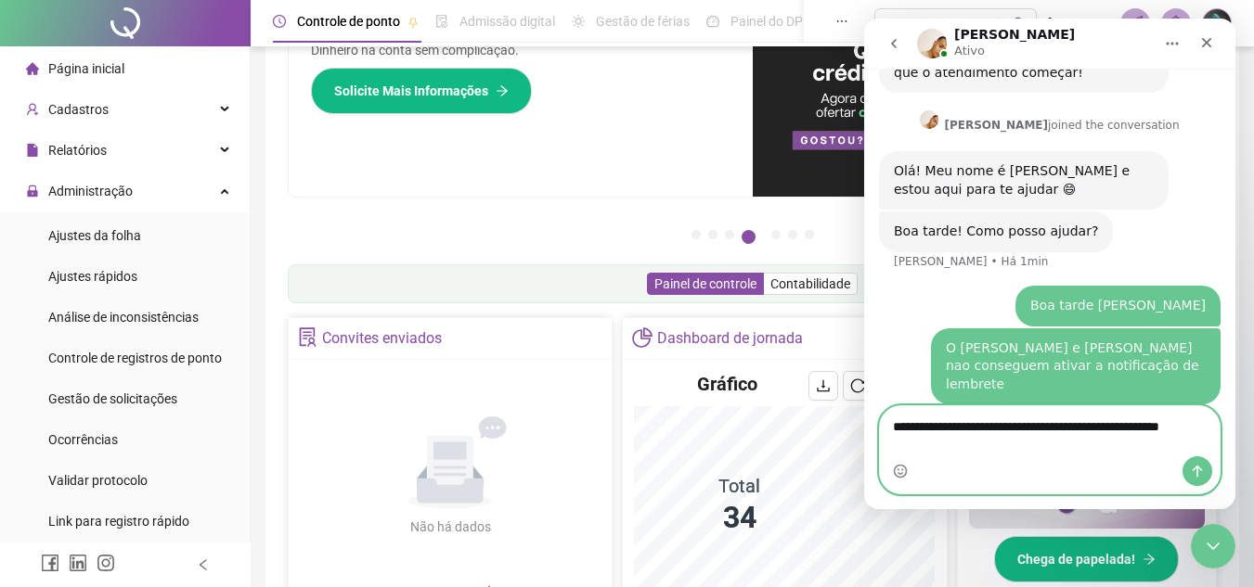
type textarea "**********"
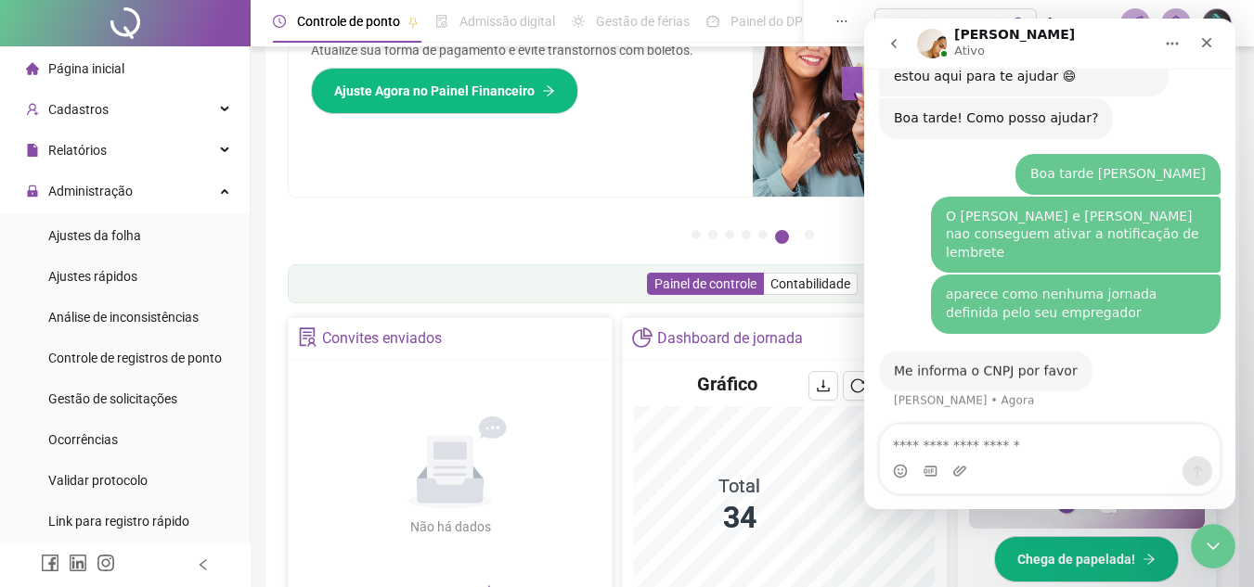
scroll to position [1536, 0]
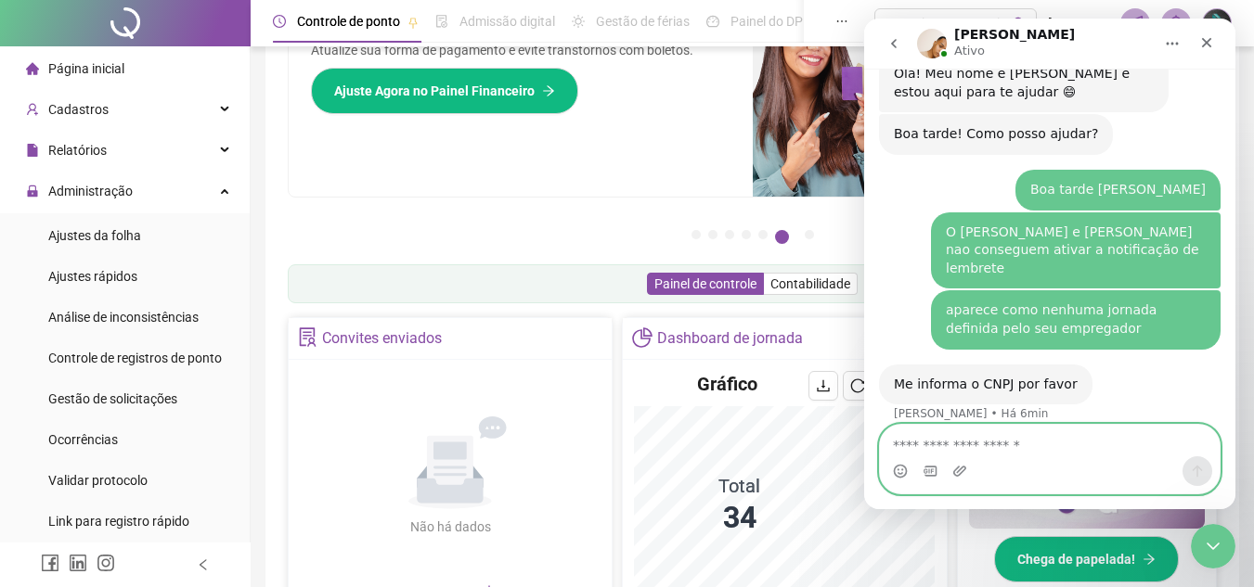
click at [1067, 436] on textarea "Envie uma mensagem..." at bounding box center [1050, 441] width 340 height 32
type textarea "**********"
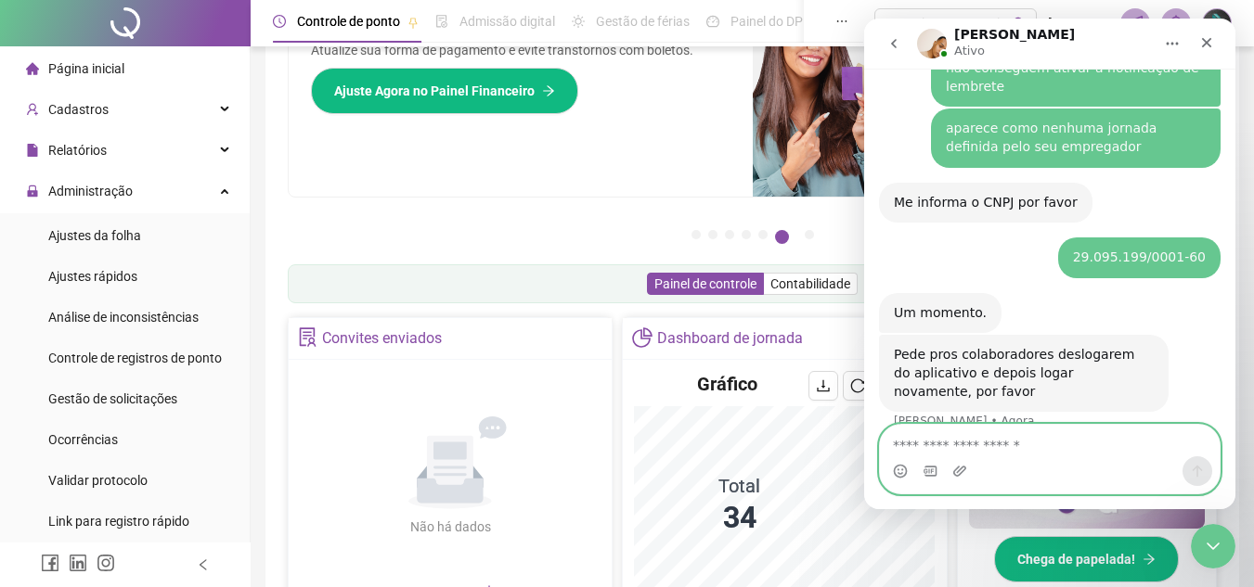
scroll to position [1725, 0]
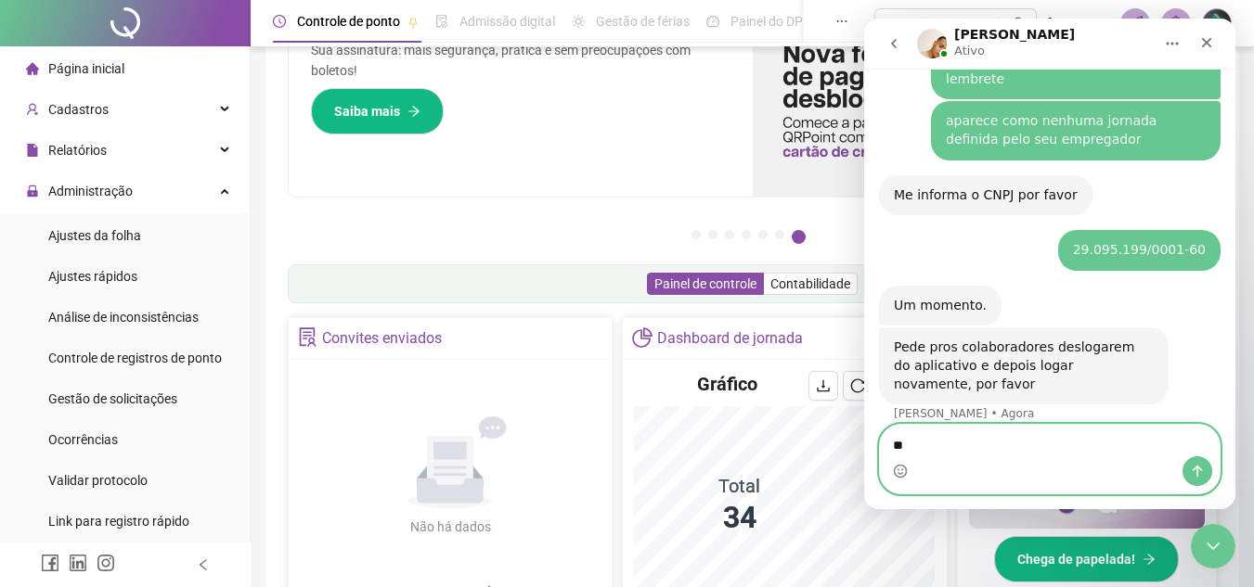
type textarea "*"
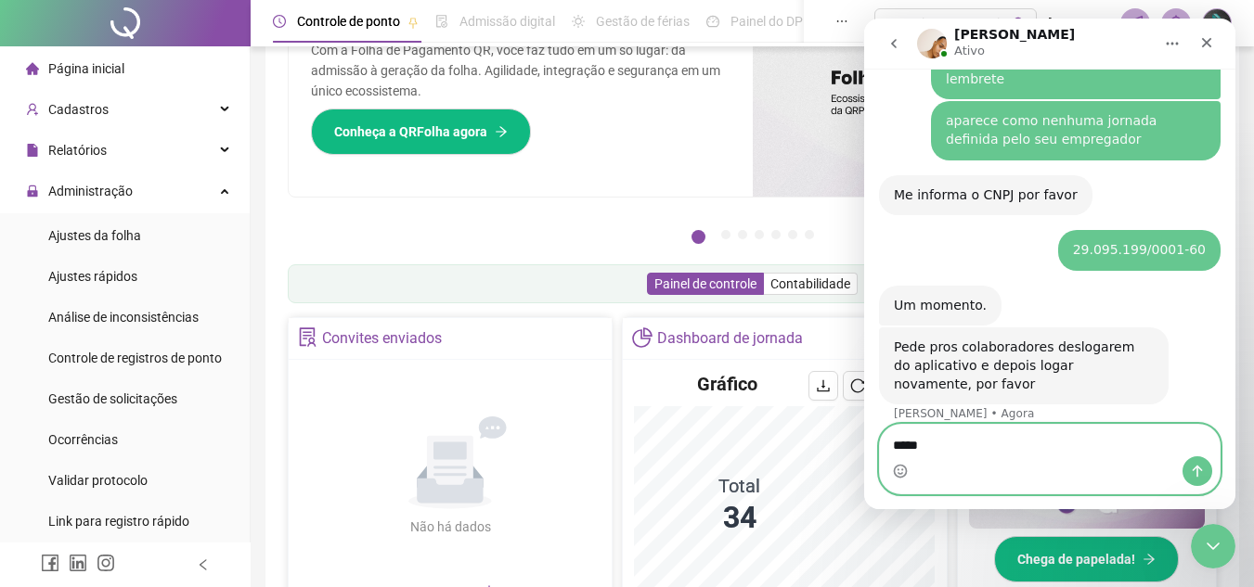
type textarea "*****"
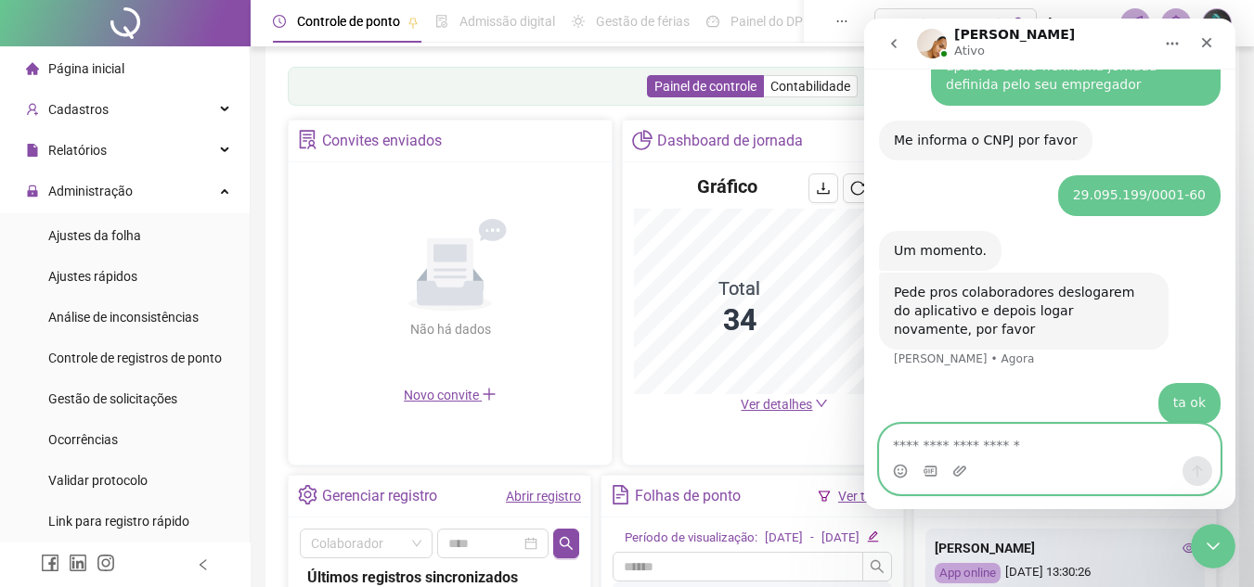
scroll to position [464, 0]
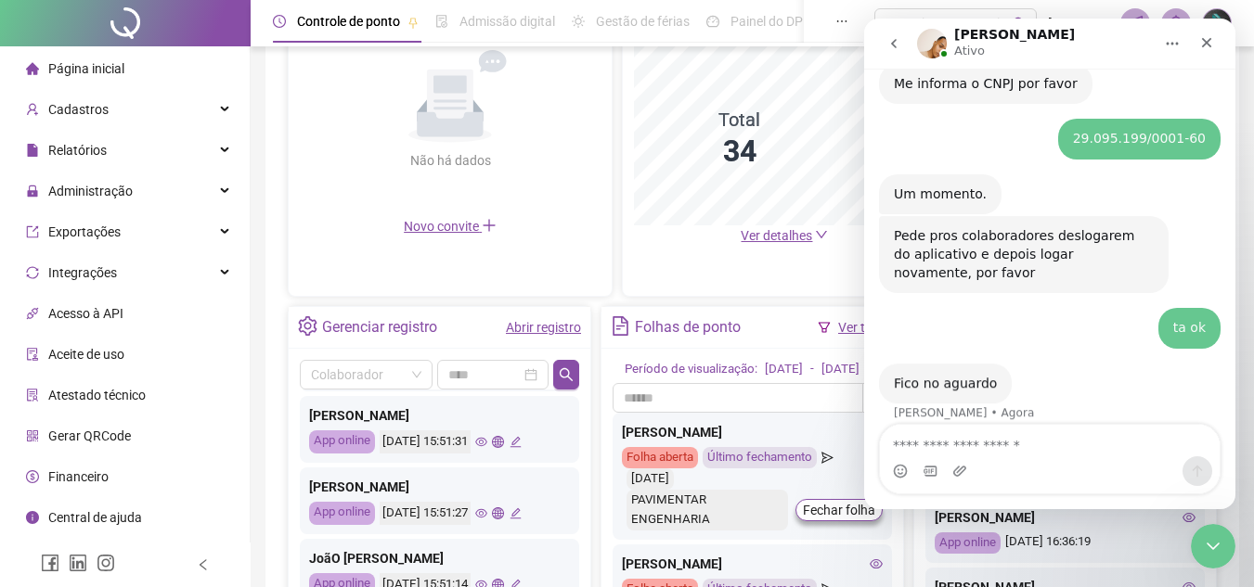
scroll to position [1835, 0]
type textarea "*"
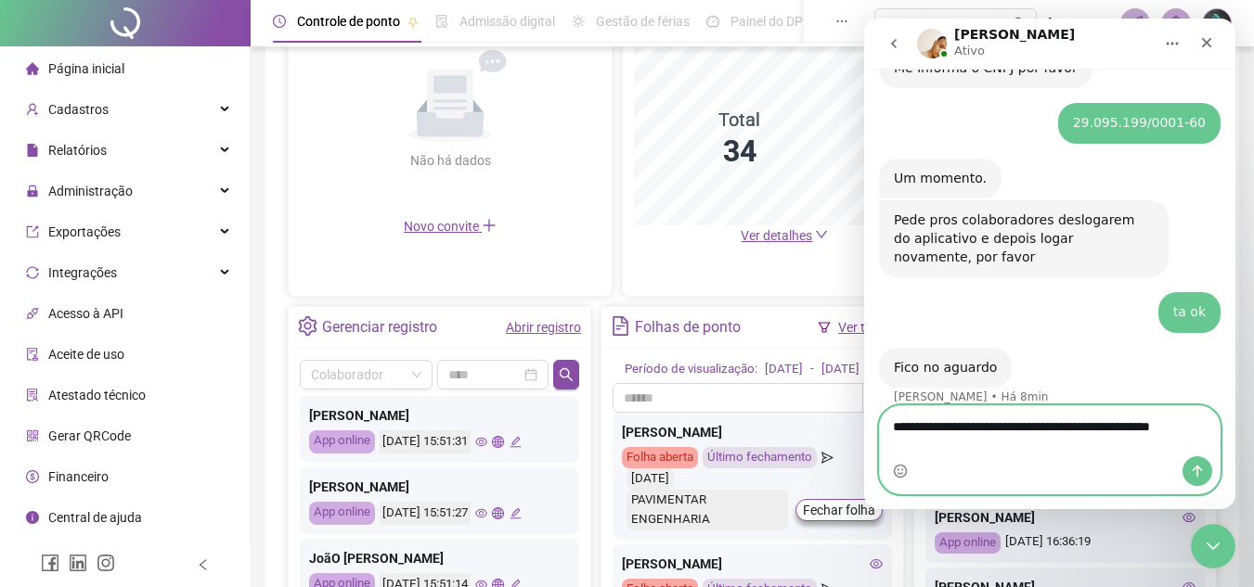
scroll to position [1854, 0]
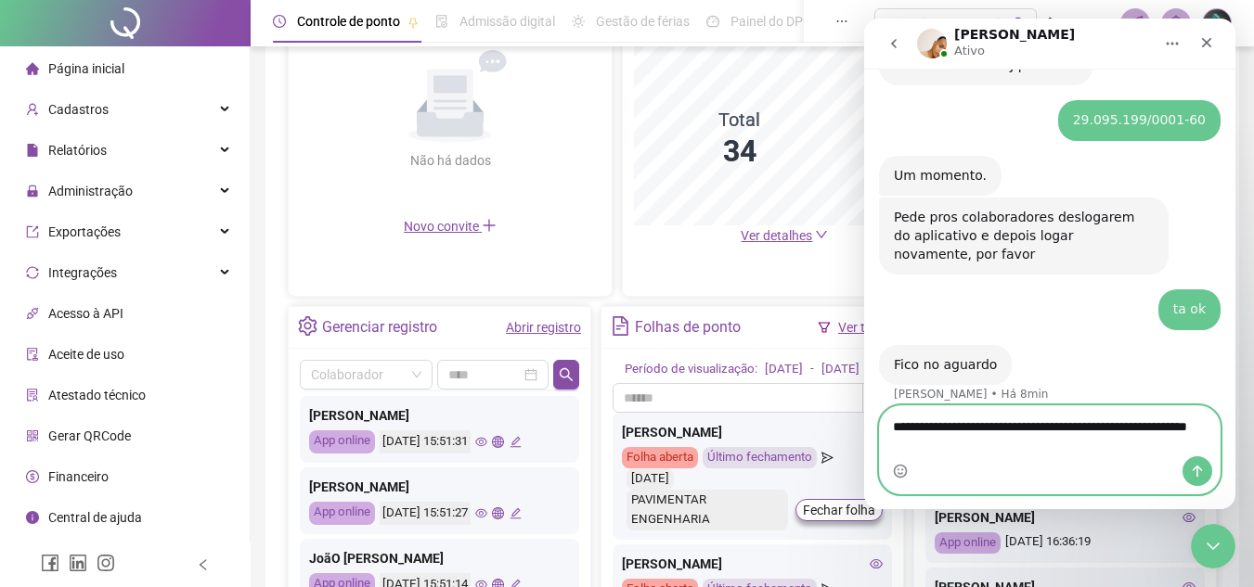
type textarea "**********"
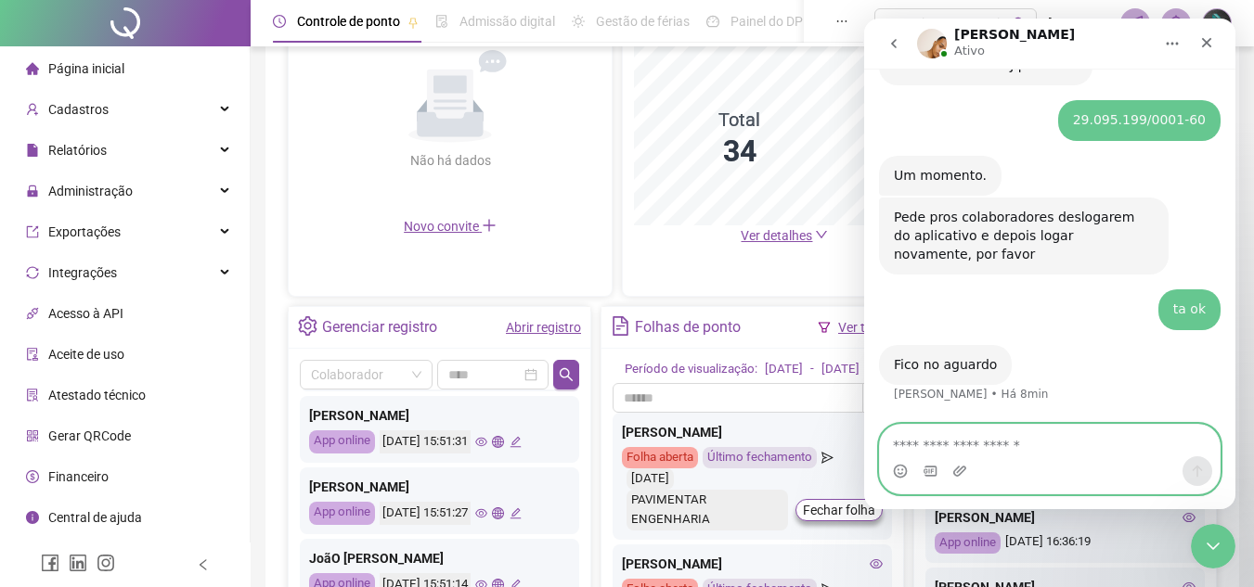
scroll to position [1909, 0]
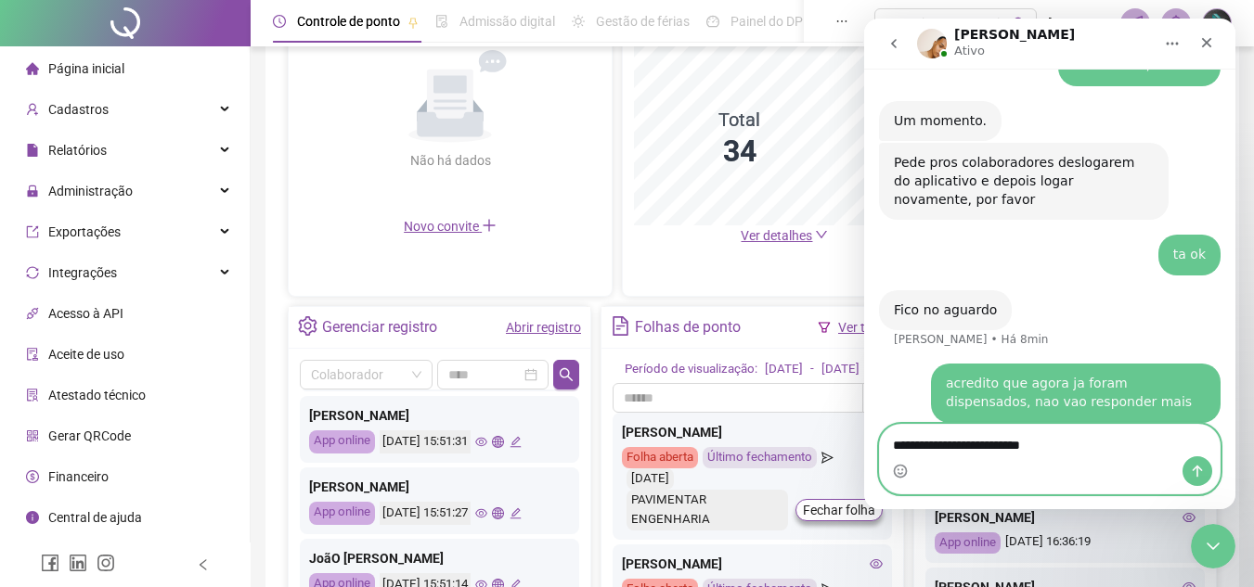
type textarea "**********"
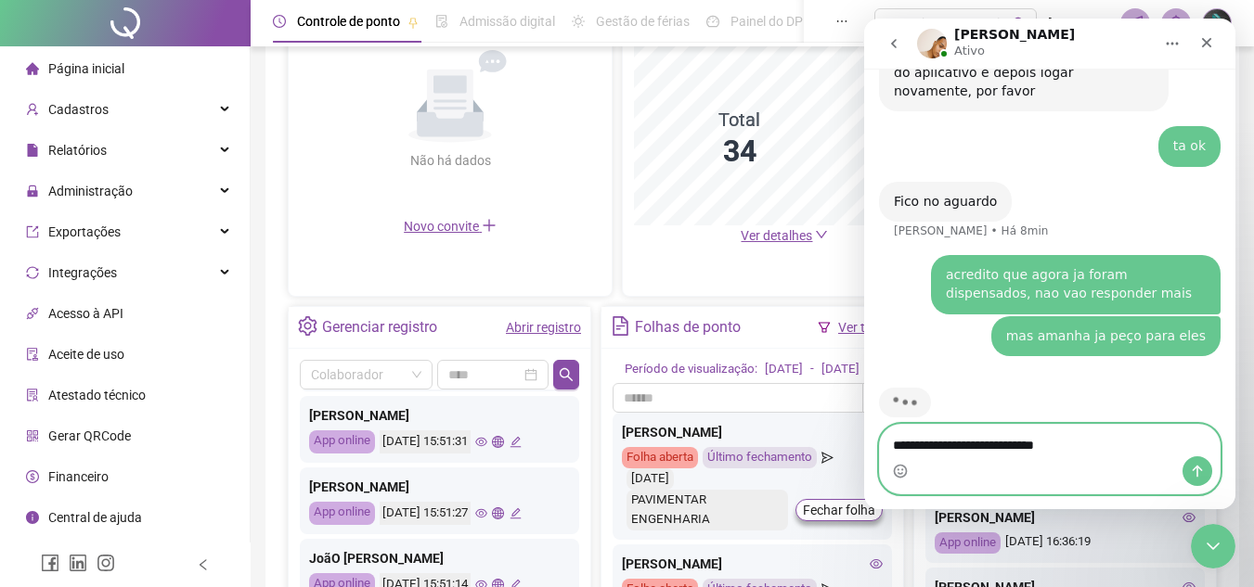
scroll to position [2023, 0]
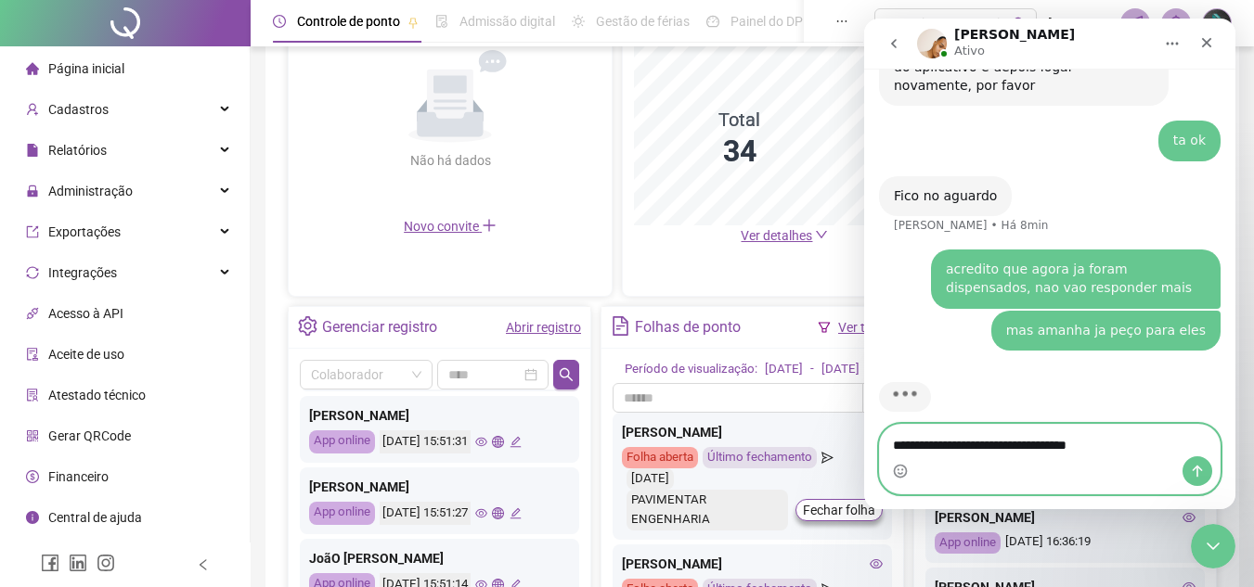
type textarea "**********"
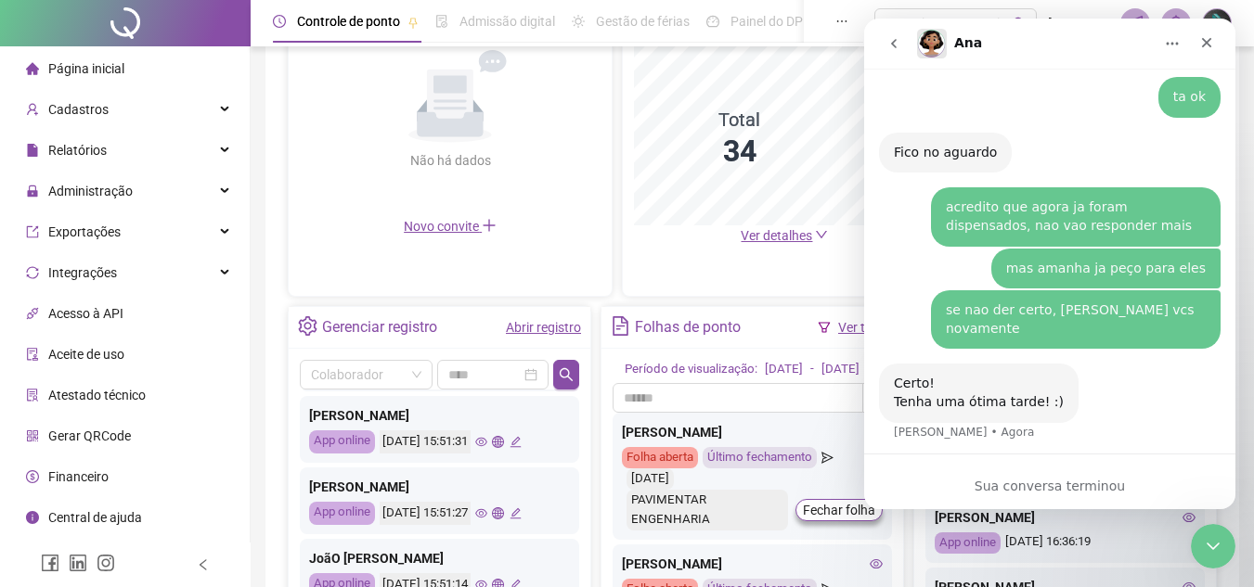
scroll to position [2055, 0]
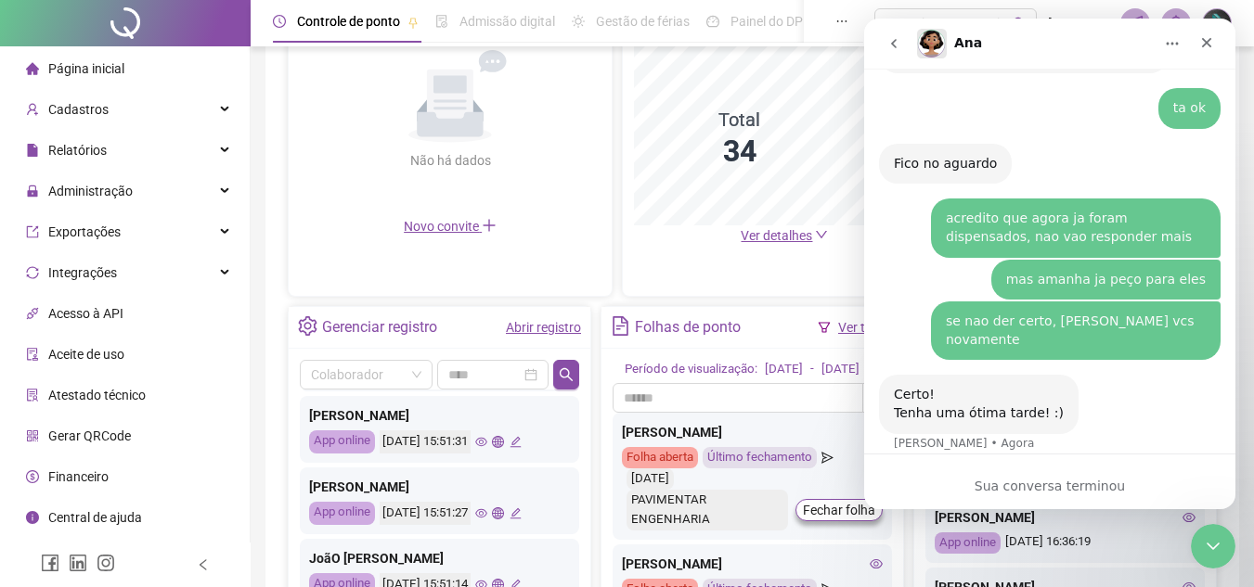
click at [883, 45] on button "go back" at bounding box center [893, 43] width 35 height 35
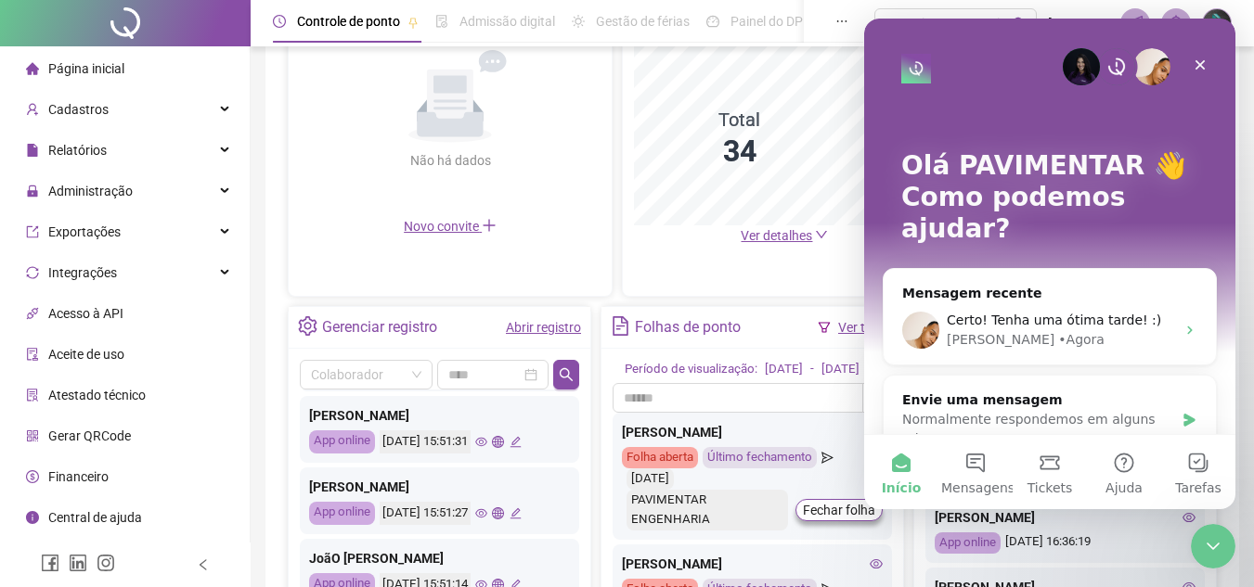
scroll to position [0, 0]
click at [1219, 550] on icon "Encerramento do Messenger da Intercom" at bounding box center [1210, 544] width 22 height 22
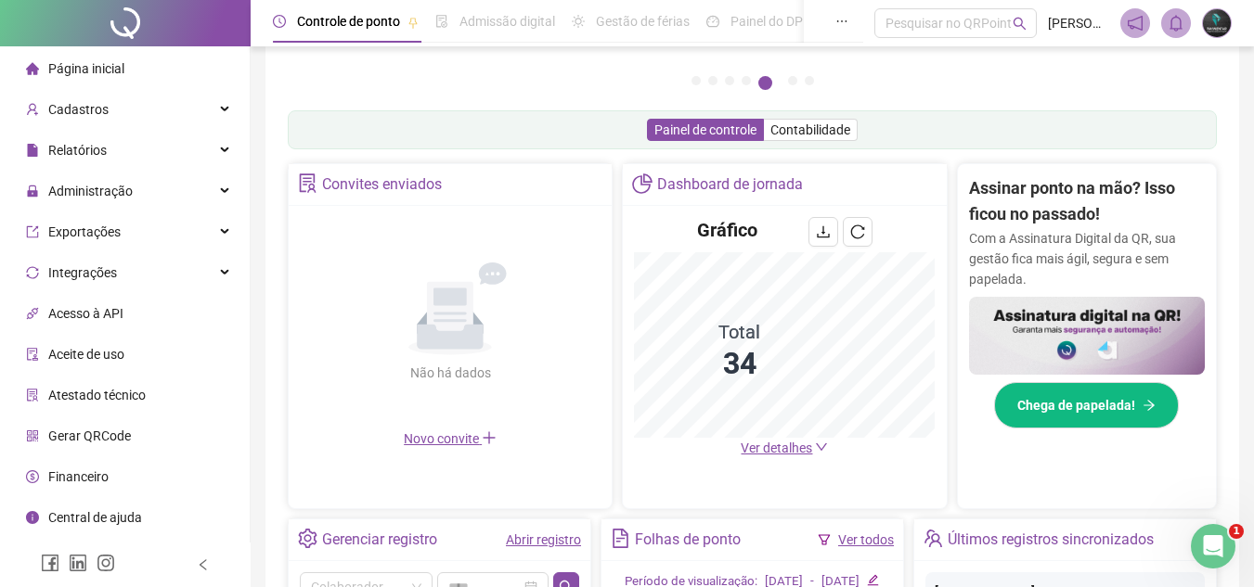
scroll to position [274, 0]
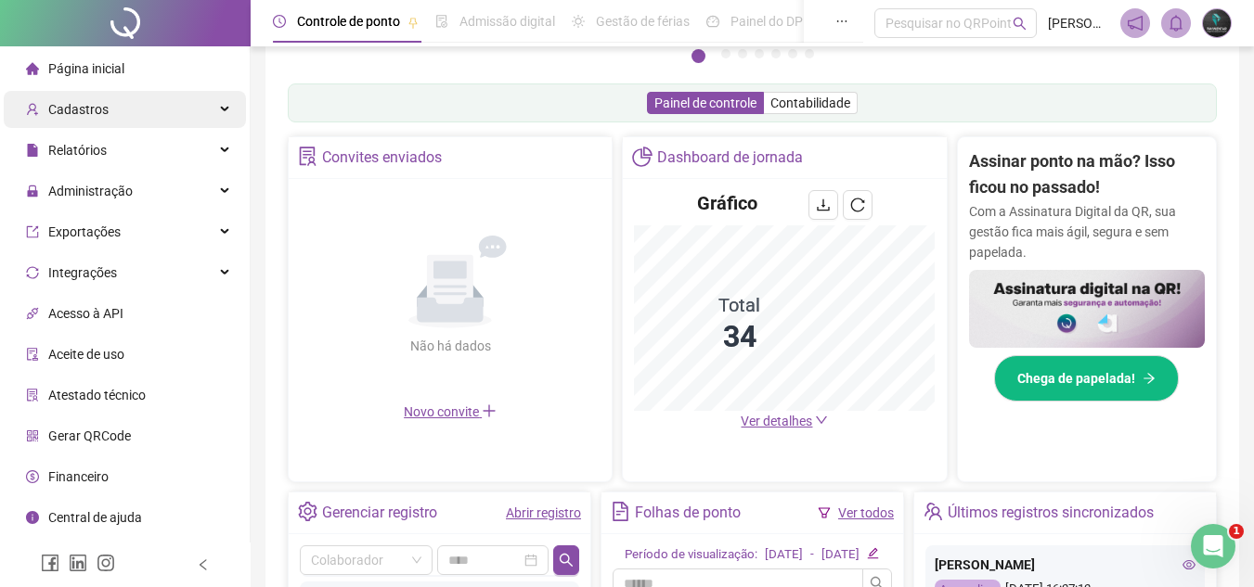
click at [129, 110] on div "Cadastros" at bounding box center [125, 109] width 242 height 37
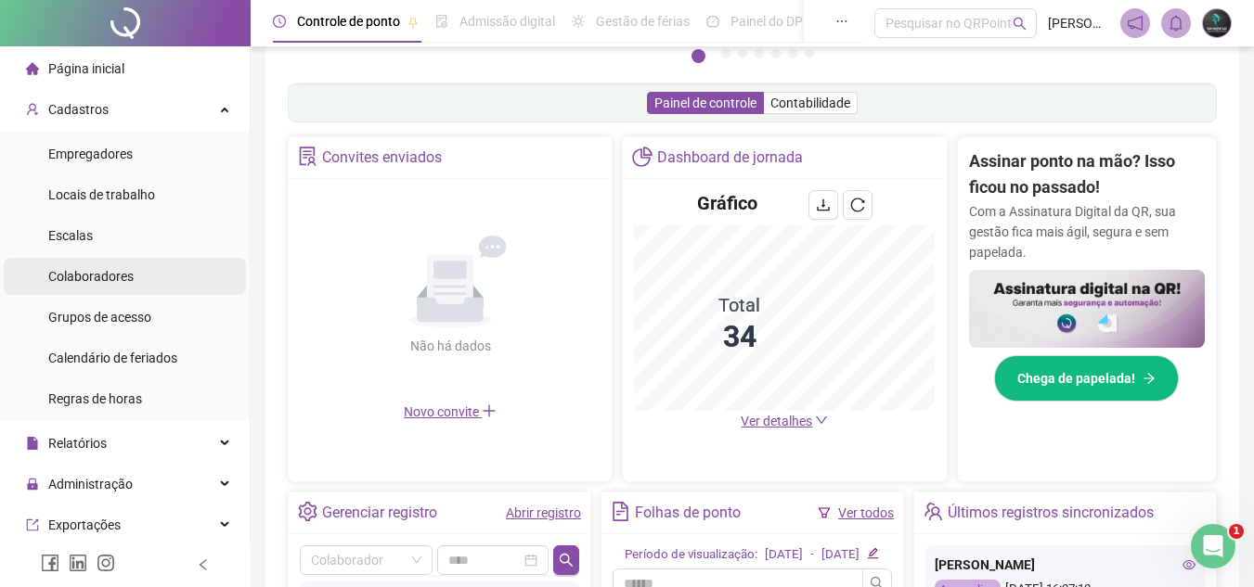
click at [129, 277] on span "Colaboradores" at bounding box center [90, 276] width 85 height 15
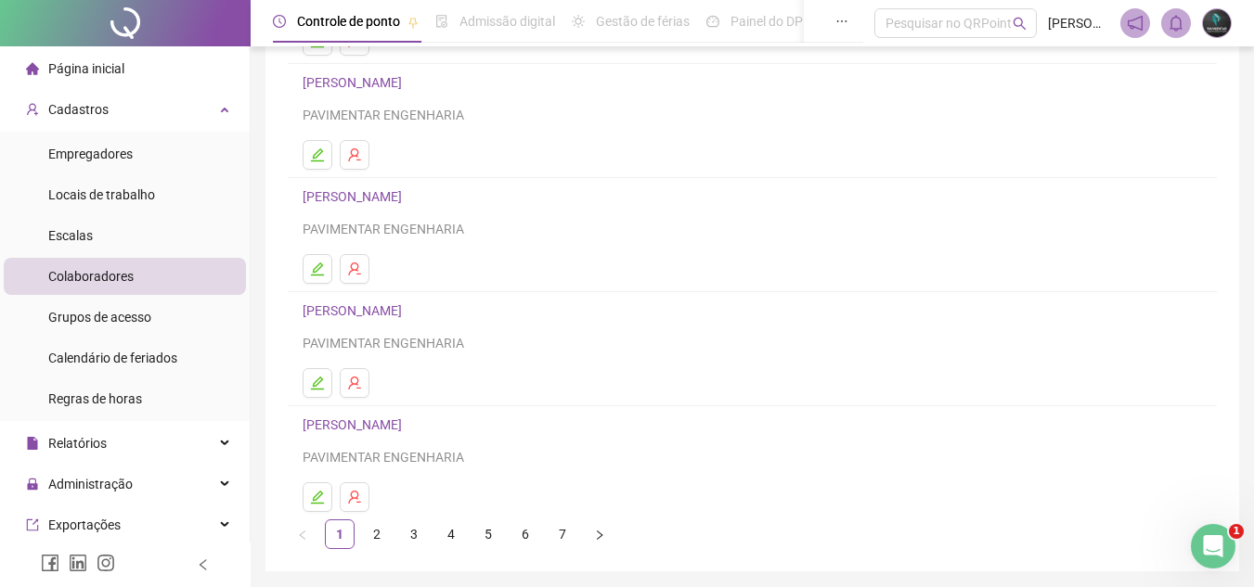
scroll to position [310, 0]
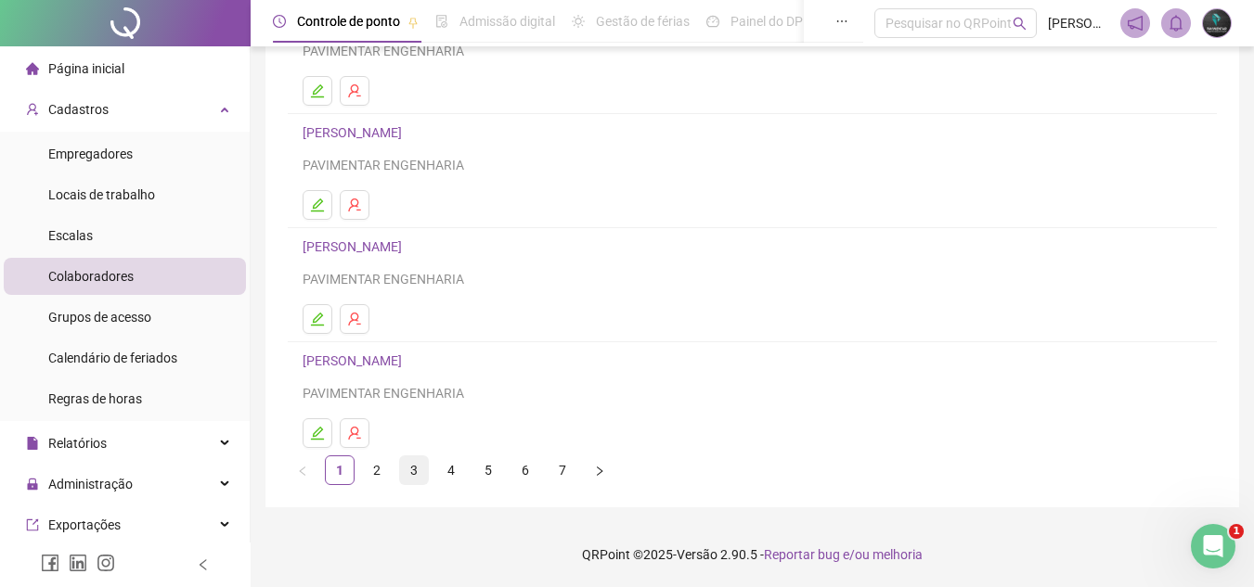
click at [426, 473] on link "3" at bounding box center [414, 471] width 28 height 28
click at [443, 467] on link "4" at bounding box center [451, 471] width 28 height 28
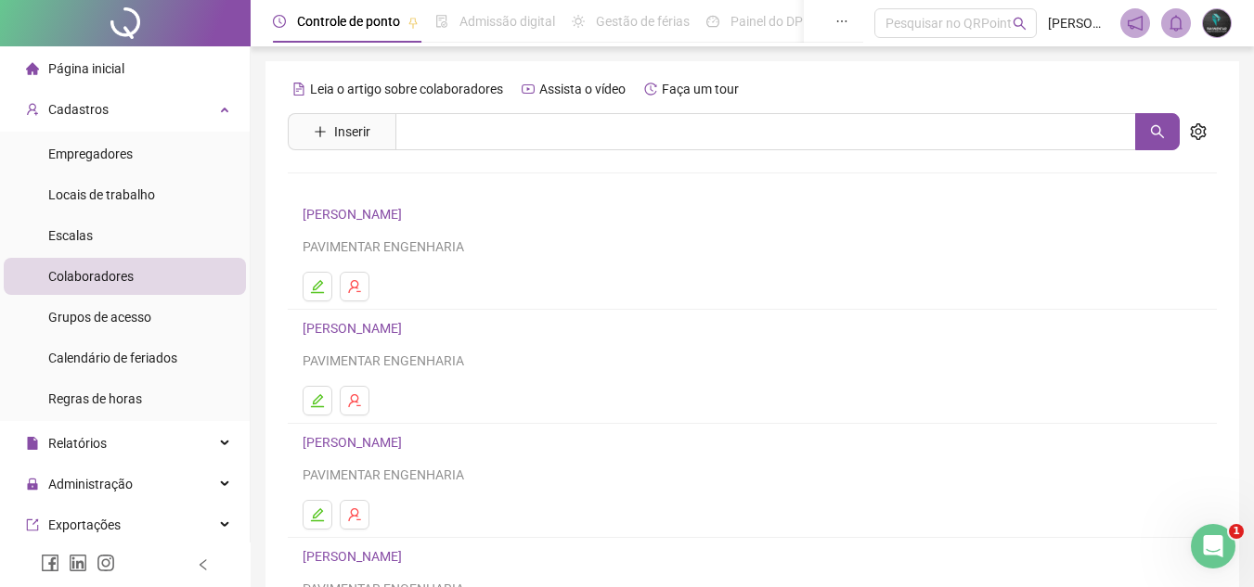
click at [334, 208] on link "JAIR DE SÁ" at bounding box center [355, 214] width 105 height 15
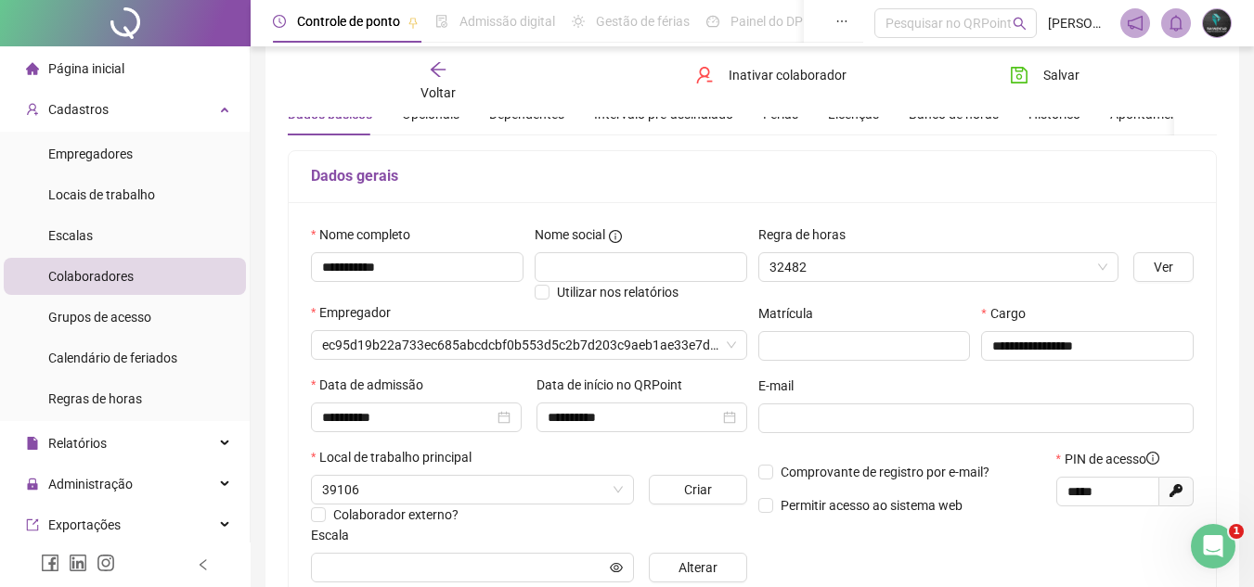
type input "*****"
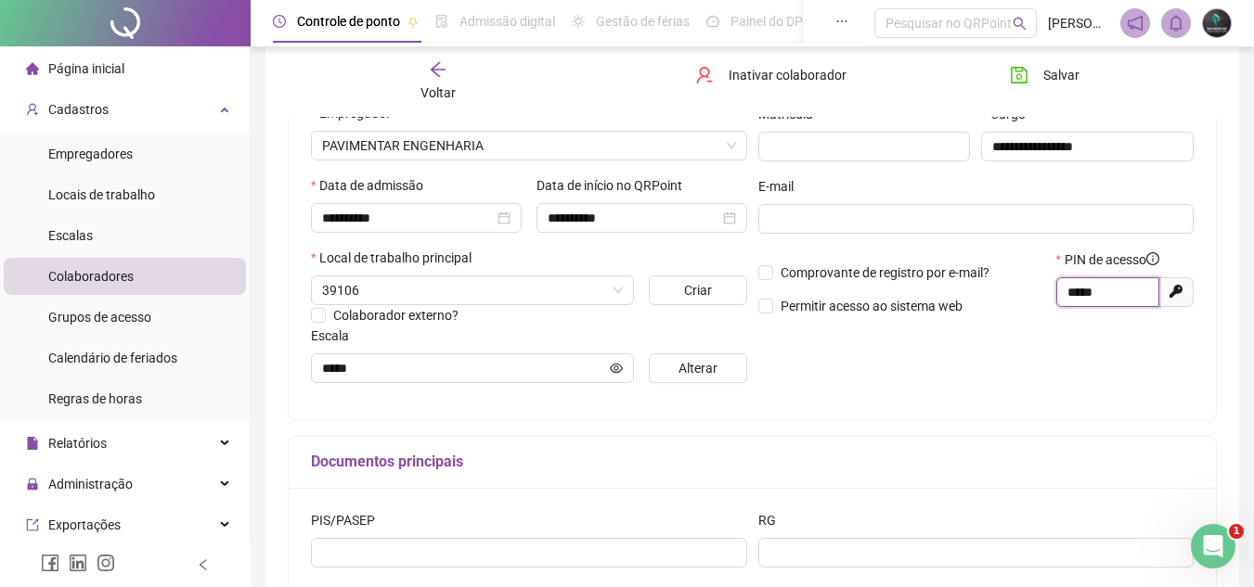
drag, startPoint x: 1096, startPoint y: 296, endPoint x: 1004, endPoint y: 301, distance: 92.0
click at [1004, 301] on div "Comprovante de registro por e-mail? Permitir acesso ao sistema web PIN de acess…" at bounding box center [976, 290] width 447 height 80
drag, startPoint x: 1105, startPoint y: 295, endPoint x: 1027, endPoint y: 291, distance: 78.0
click at [1027, 291] on div "Comprovante de registro por e-mail? Permitir acesso ao sistema web PIN de acess…" at bounding box center [976, 290] width 447 height 80
click at [426, 79] on div "Voltar" at bounding box center [438, 81] width 143 height 43
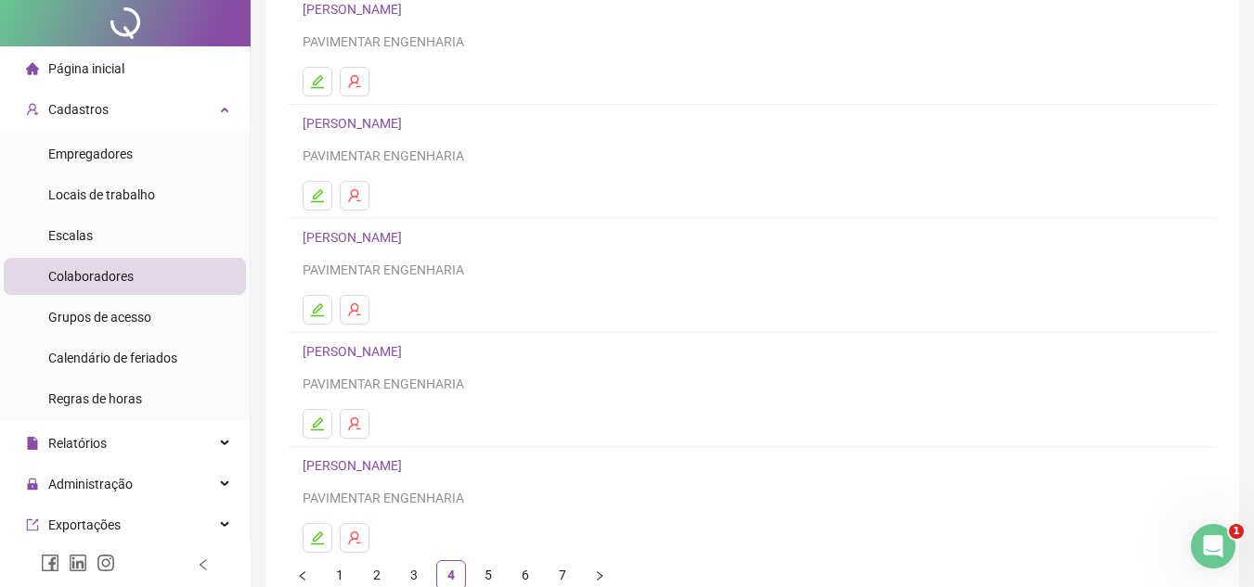
scroll to position [310, 0]
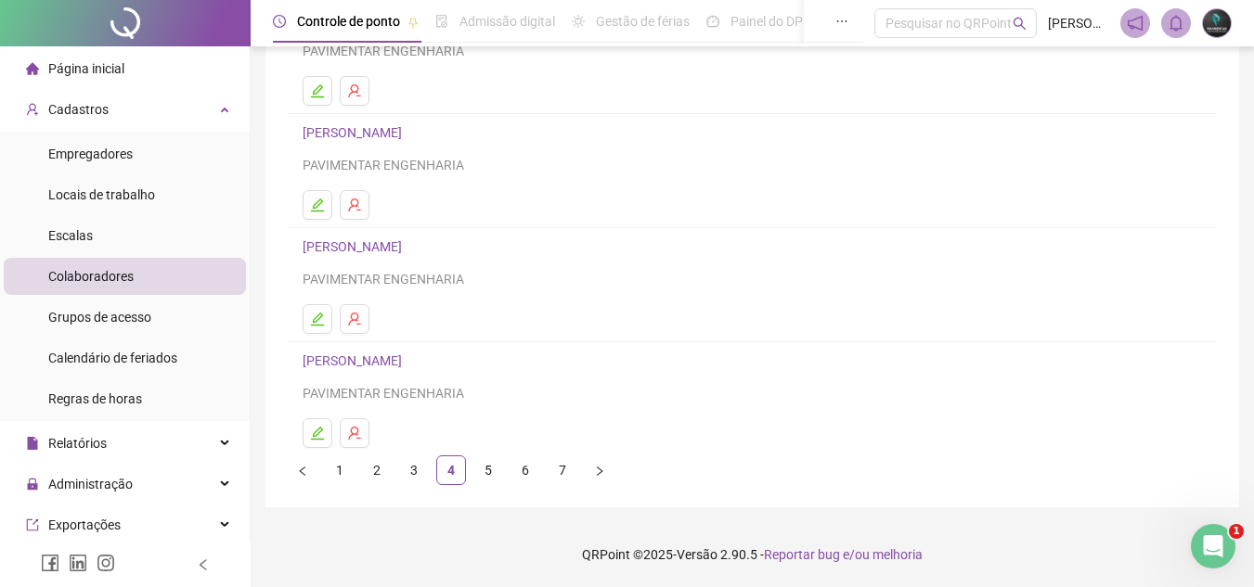
click at [370, 361] on link "JOAO KRUCK" at bounding box center [355, 361] width 105 height 15
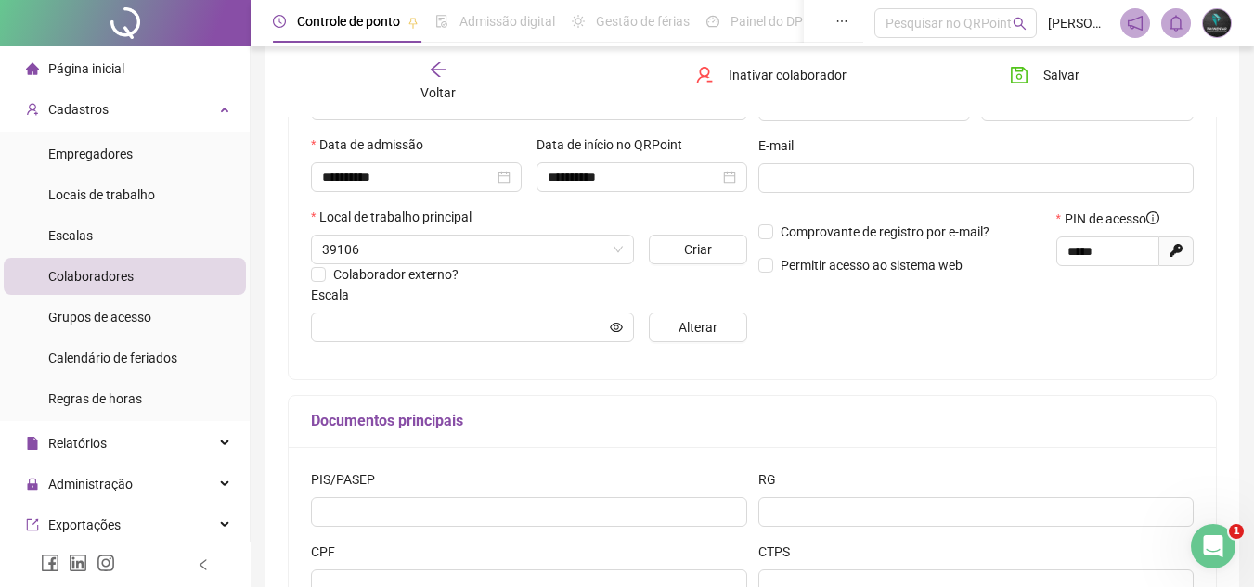
type input "*****"
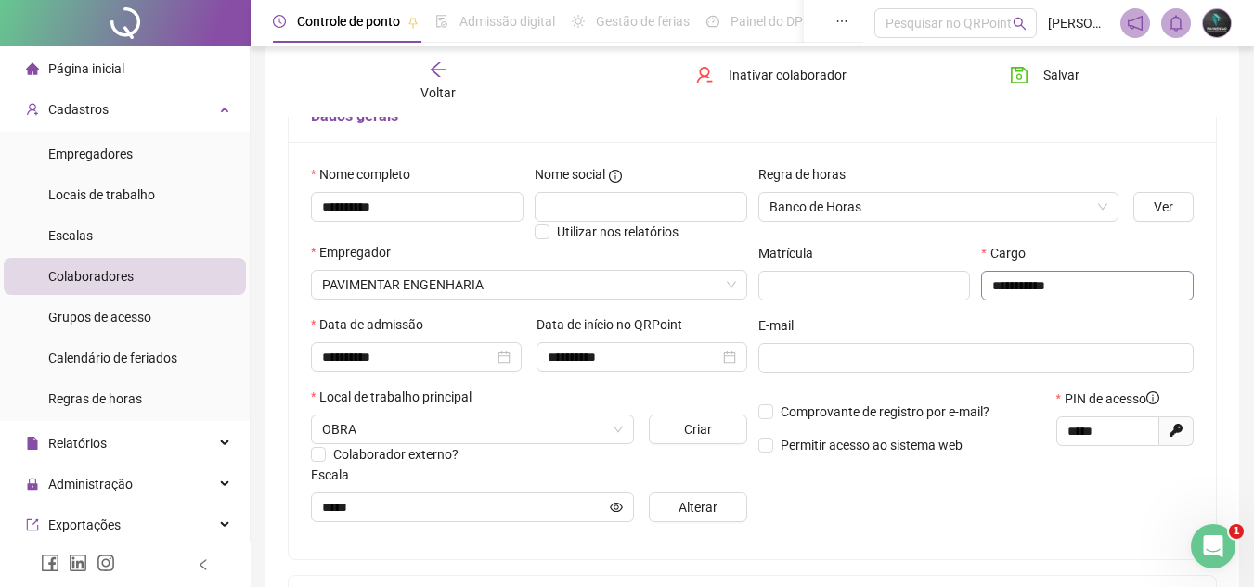
scroll to position [100, 0]
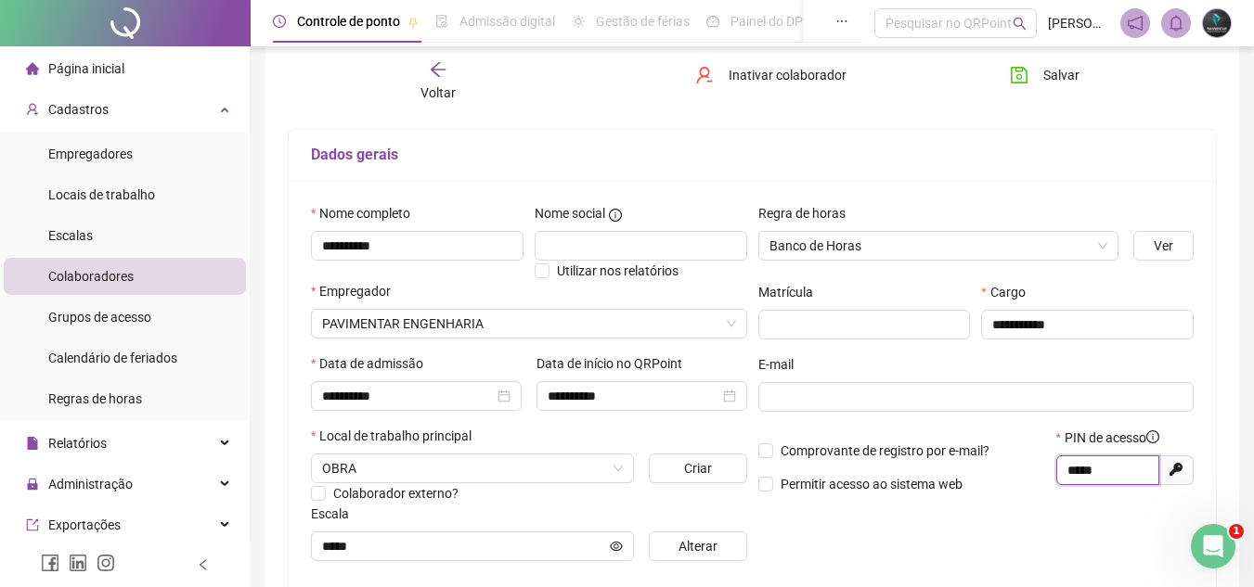
drag, startPoint x: 1100, startPoint y: 460, endPoint x: 1014, endPoint y: 468, distance: 85.7
click at [1014, 468] on div "Comprovante de registro por e-mail? Permitir acesso ao sistema web PIN de acess…" at bounding box center [976, 468] width 447 height 80
click at [463, 95] on div "Voltar" at bounding box center [438, 81] width 143 height 43
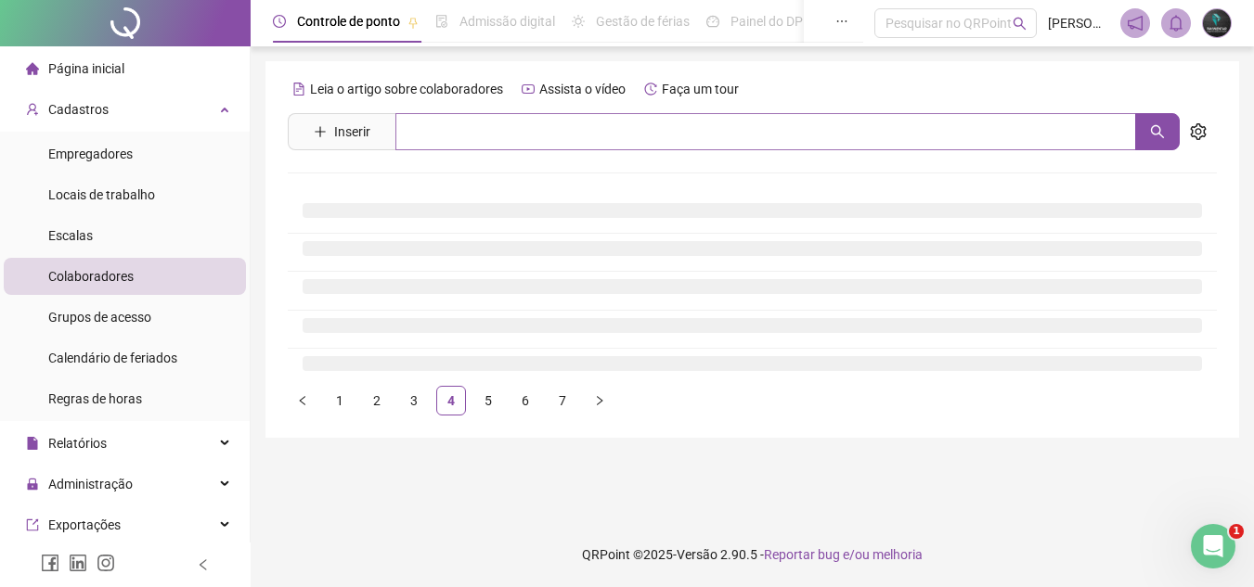
scroll to position [0, 0]
